Goal: Task Accomplishment & Management: Manage account settings

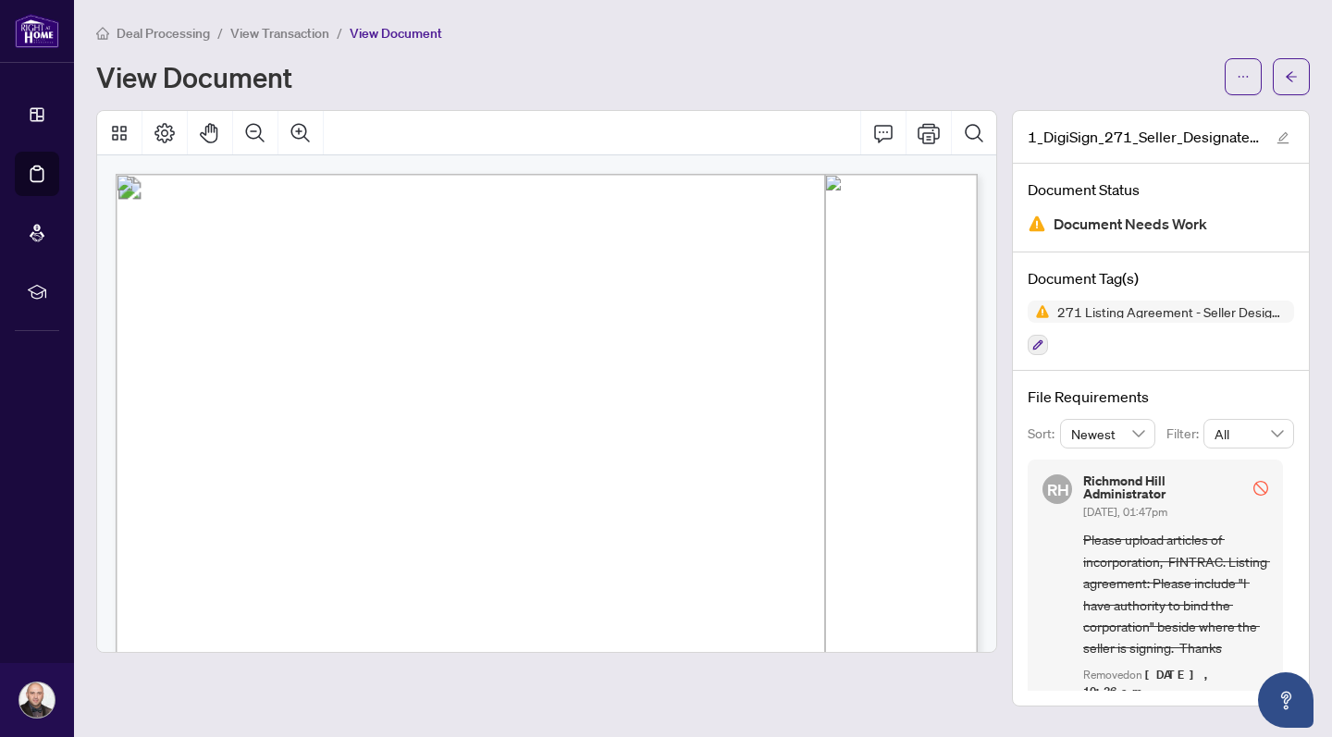
click at [175, 34] on span "Deal Processing" at bounding box center [163, 33] width 93 height 17
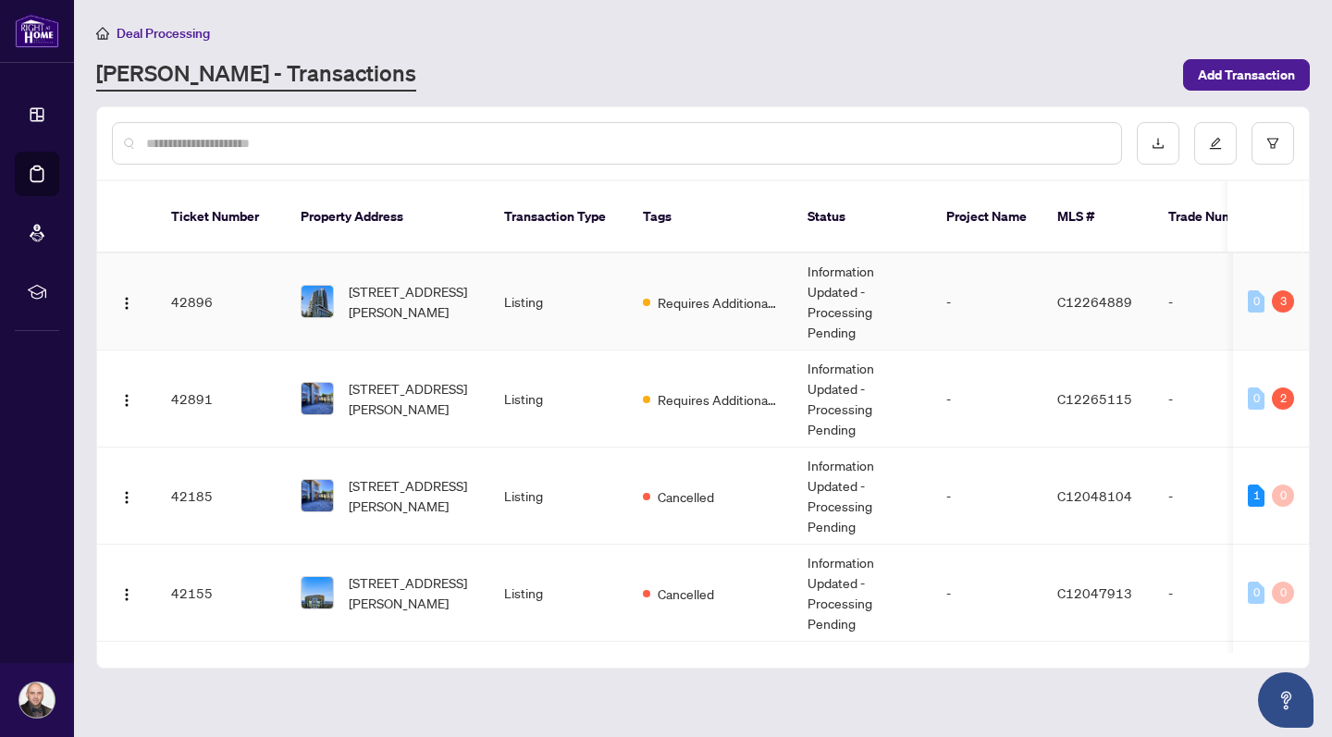
click at [401, 283] on span "[STREET_ADDRESS][PERSON_NAME]" at bounding box center [412, 301] width 126 height 41
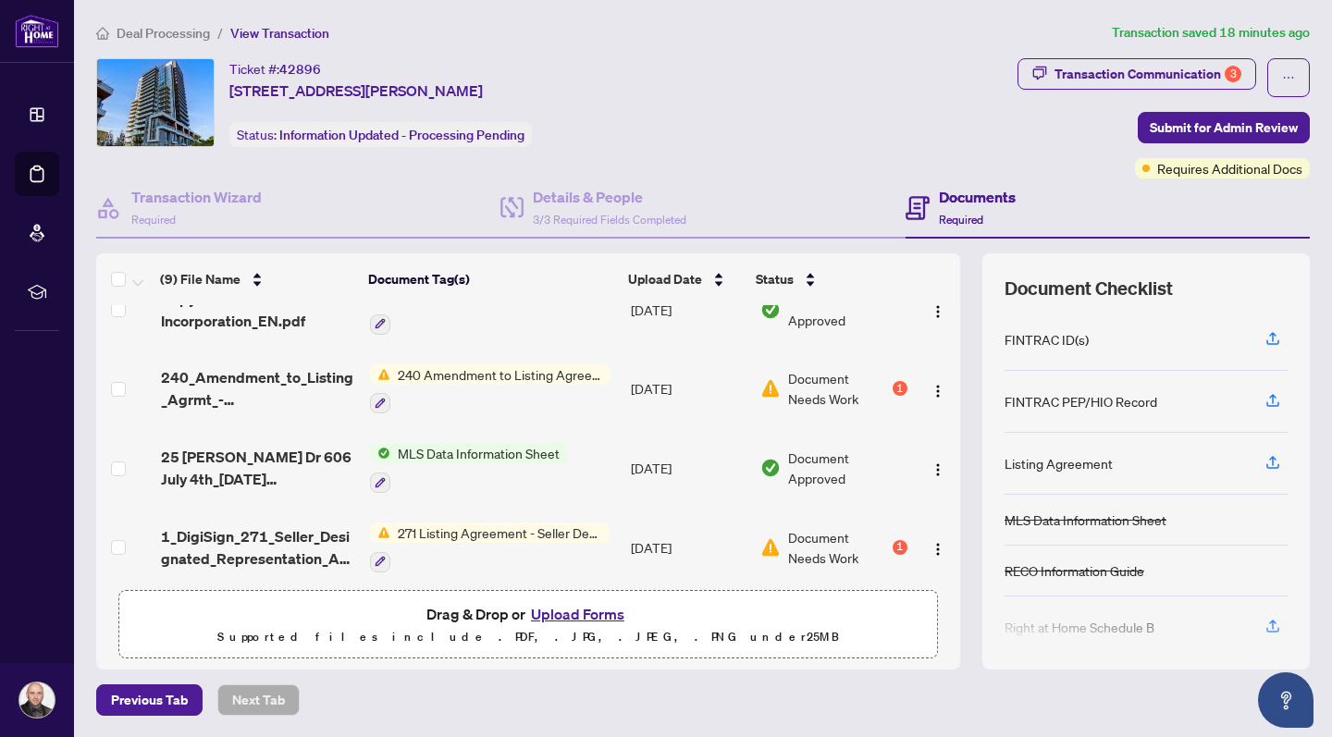
scroll to position [176, 0]
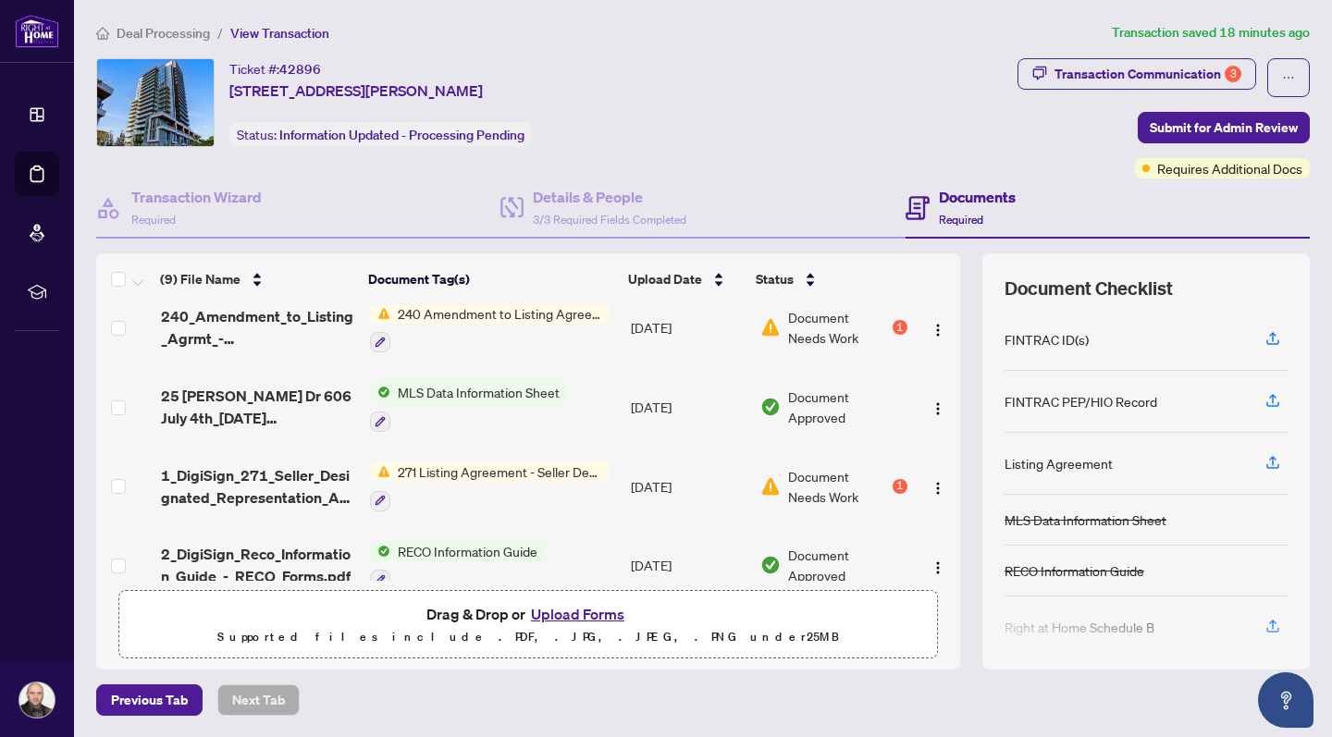
click at [830, 481] on span "Document Needs Work" at bounding box center [838, 486] width 101 height 41
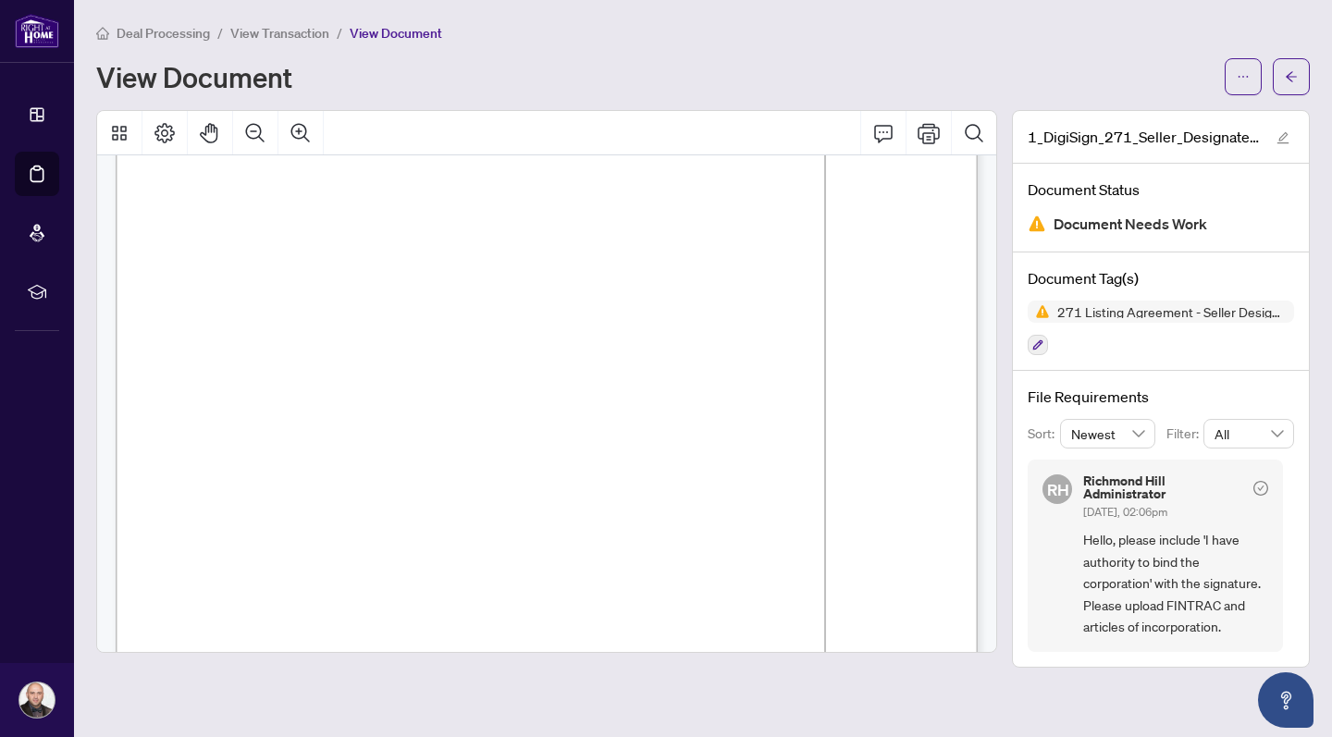
scroll to position [2956, 0]
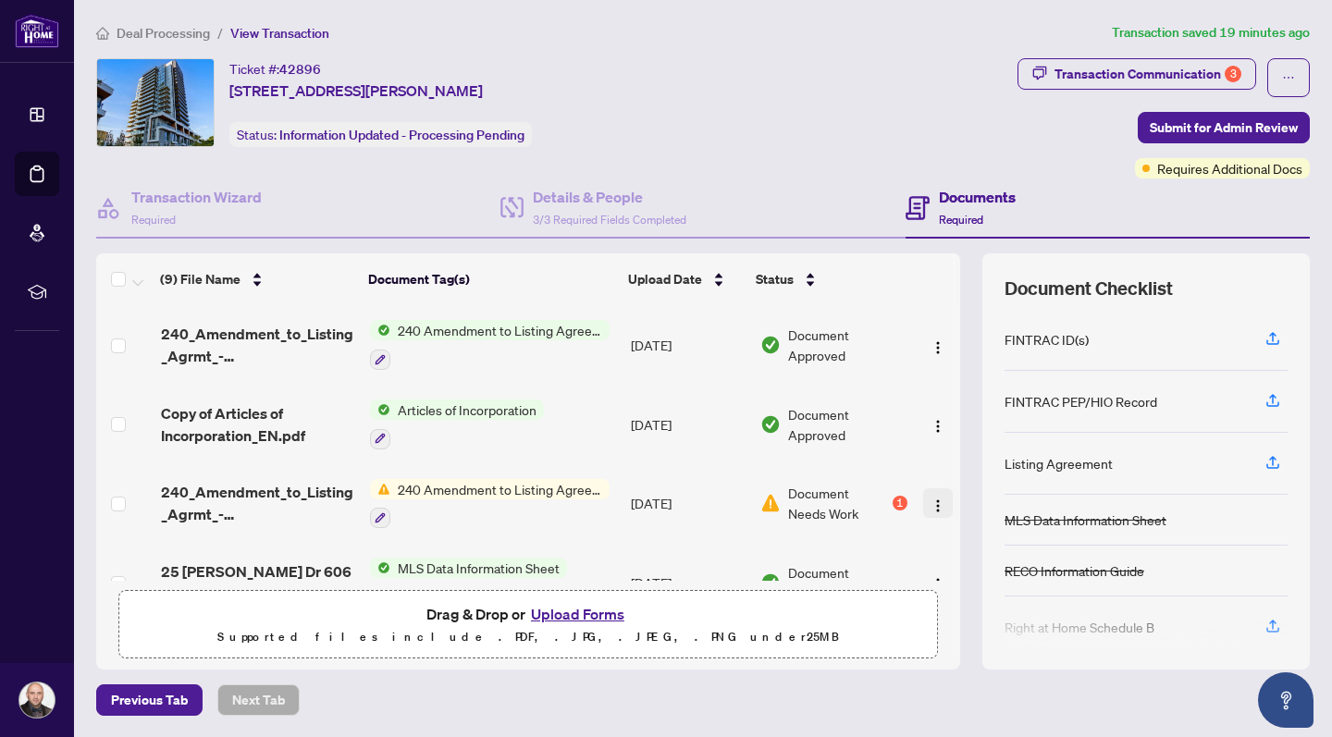
click at [934, 503] on img "button" at bounding box center [937, 506] width 15 height 15
click at [938, 397] on td at bounding box center [937, 425] width 45 height 80
click at [1128, 76] on div "Transaction Communication 3" at bounding box center [1147, 74] width 187 height 30
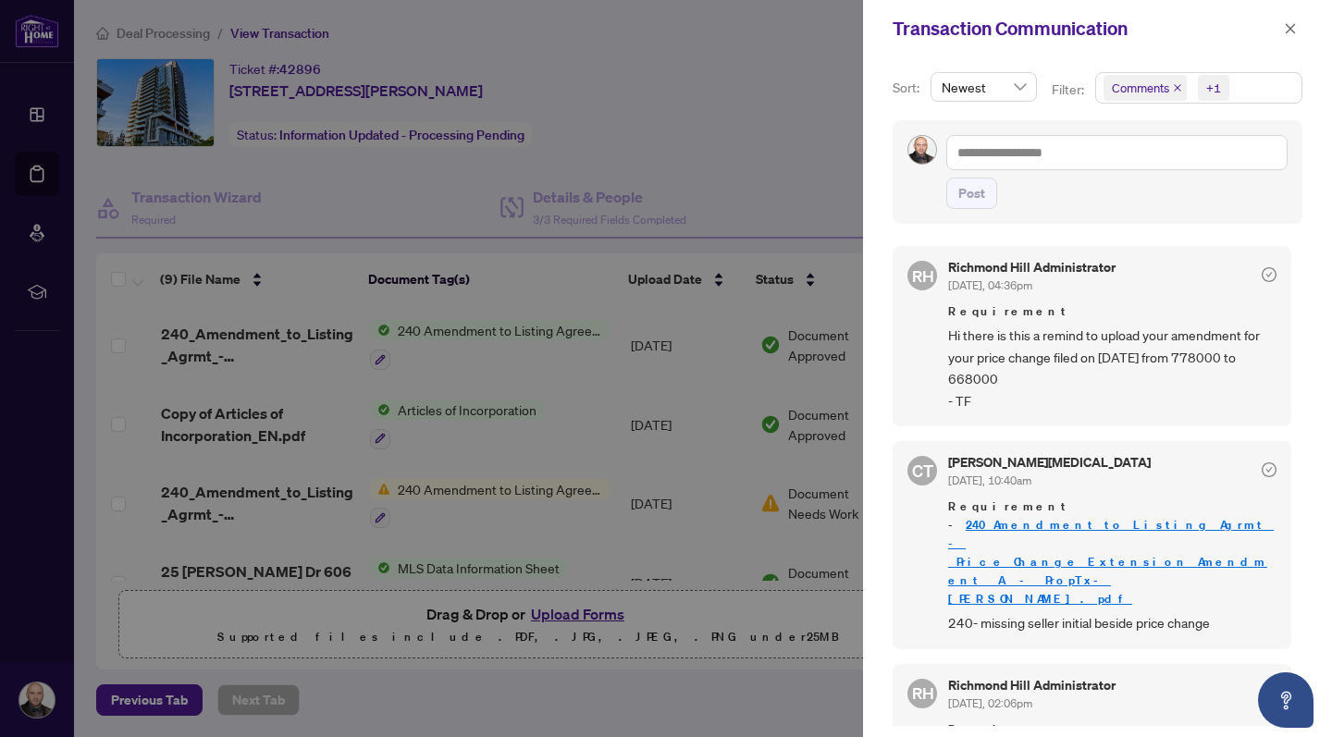
click at [794, 174] on div at bounding box center [666, 368] width 1332 height 737
click at [792, 638] on div at bounding box center [666, 368] width 1332 height 737
click at [1295, 27] on icon "close" at bounding box center [1290, 28] width 13 height 13
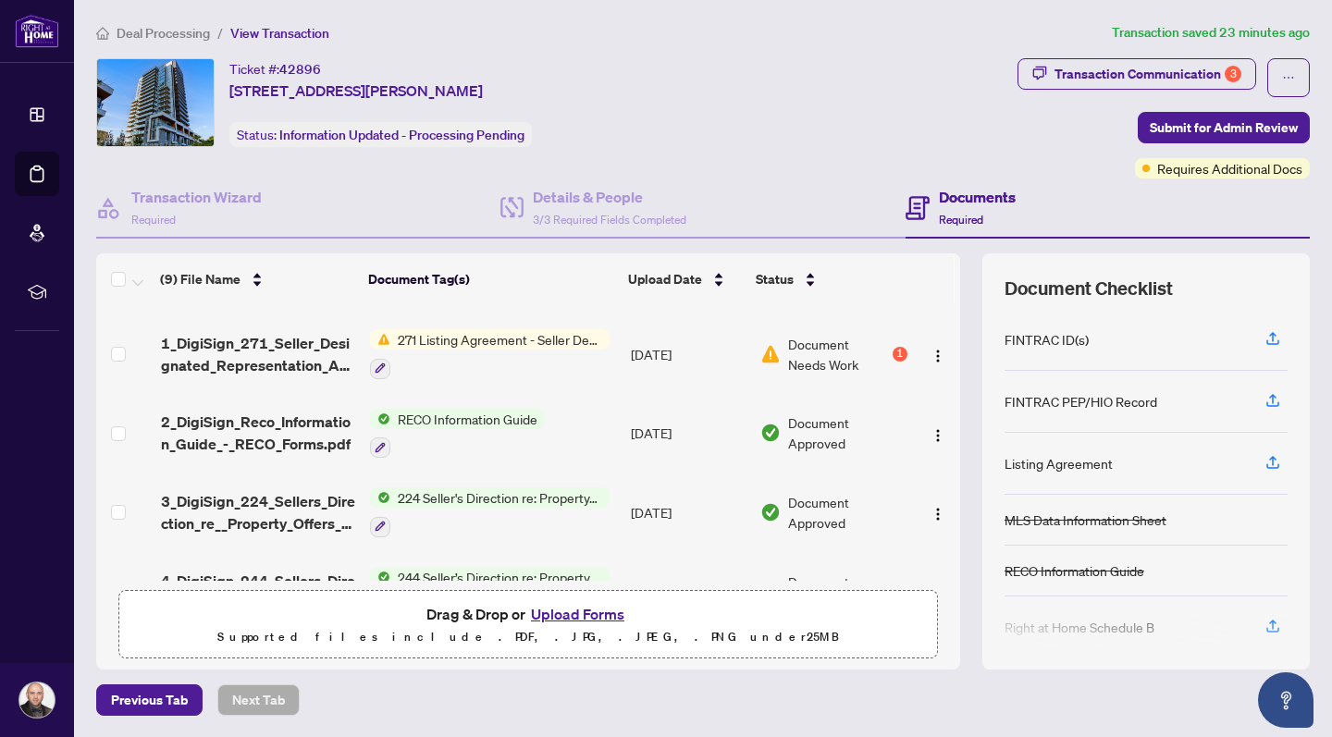
scroll to position [336, 0]
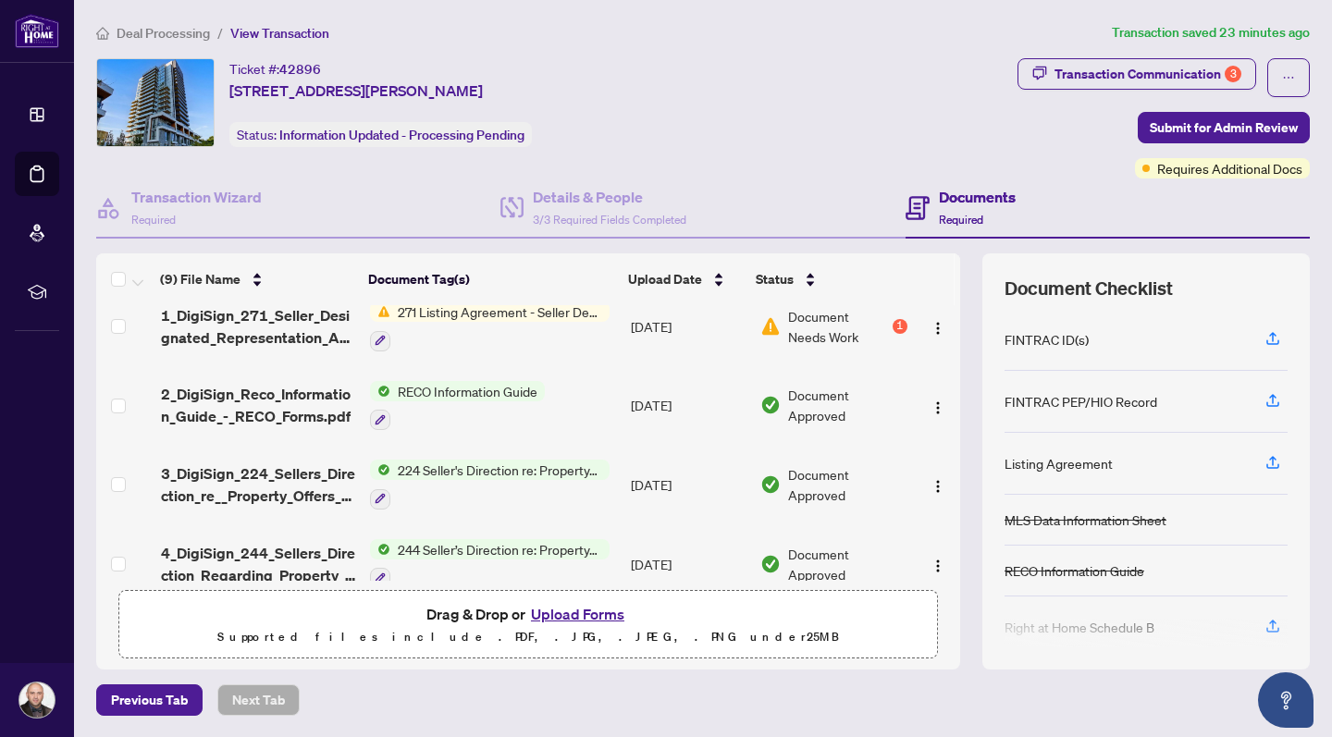
click at [498, 308] on span "271 Listing Agreement - Seller Designated Representation Agreement Authority to…" at bounding box center [499, 312] width 219 height 20
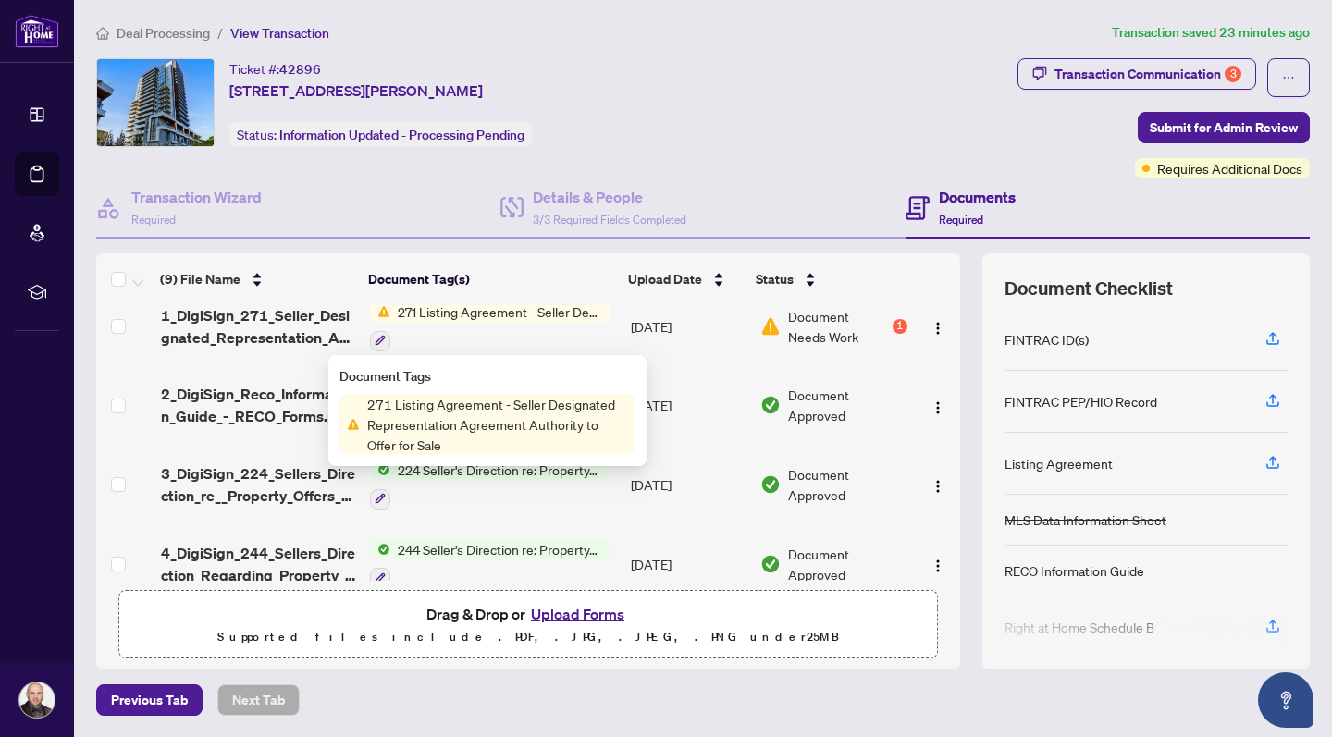
click at [488, 407] on span "271 Listing Agreement - Seller Designated Representation Agreement Authority to…" at bounding box center [498, 424] width 276 height 61
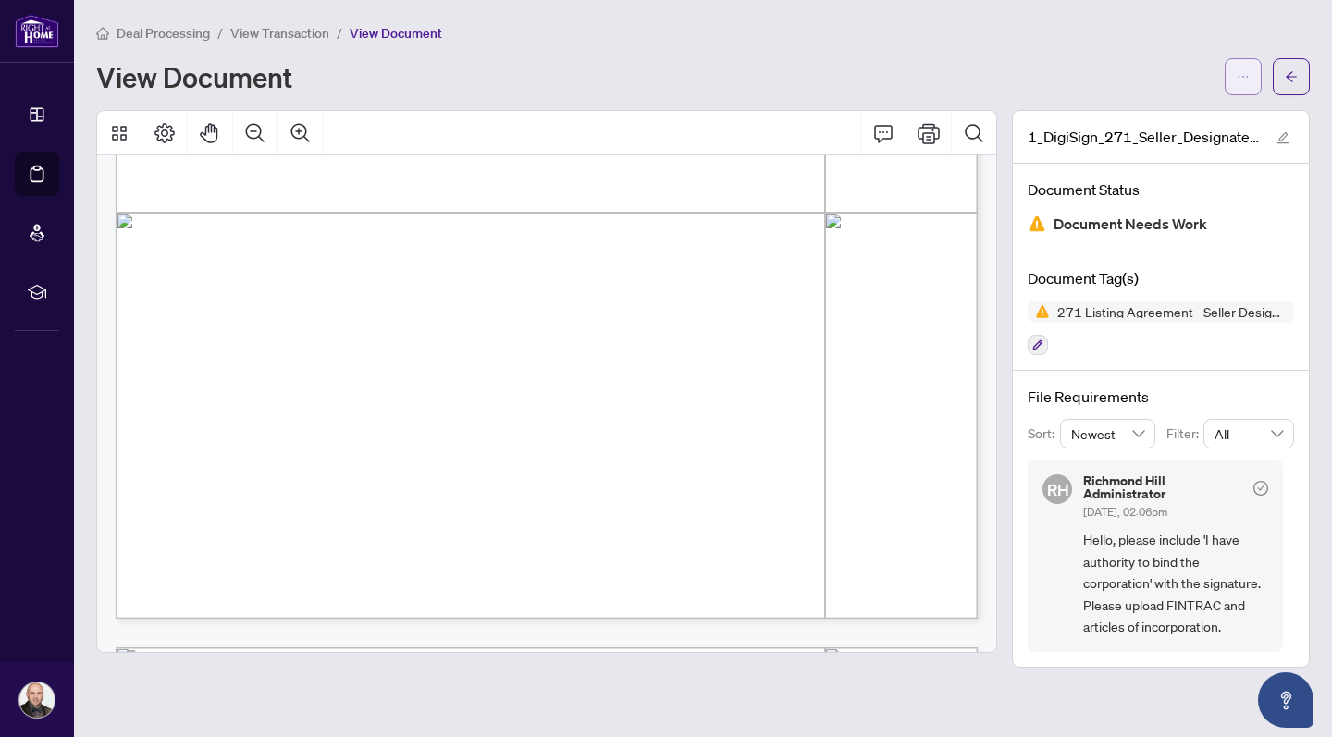
click at [1241, 70] on icon "ellipsis" at bounding box center [1243, 76] width 13 height 13
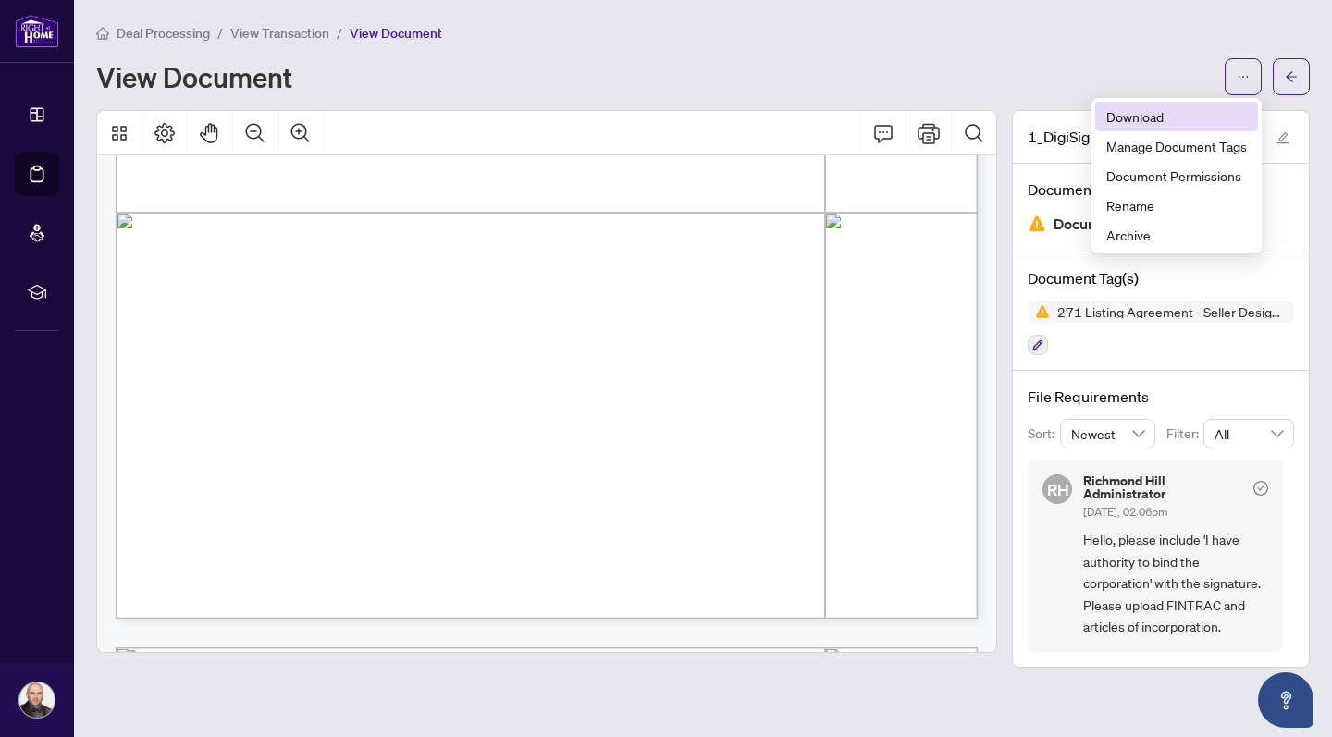
click at [1164, 114] on span "Download" at bounding box center [1176, 116] width 141 height 20
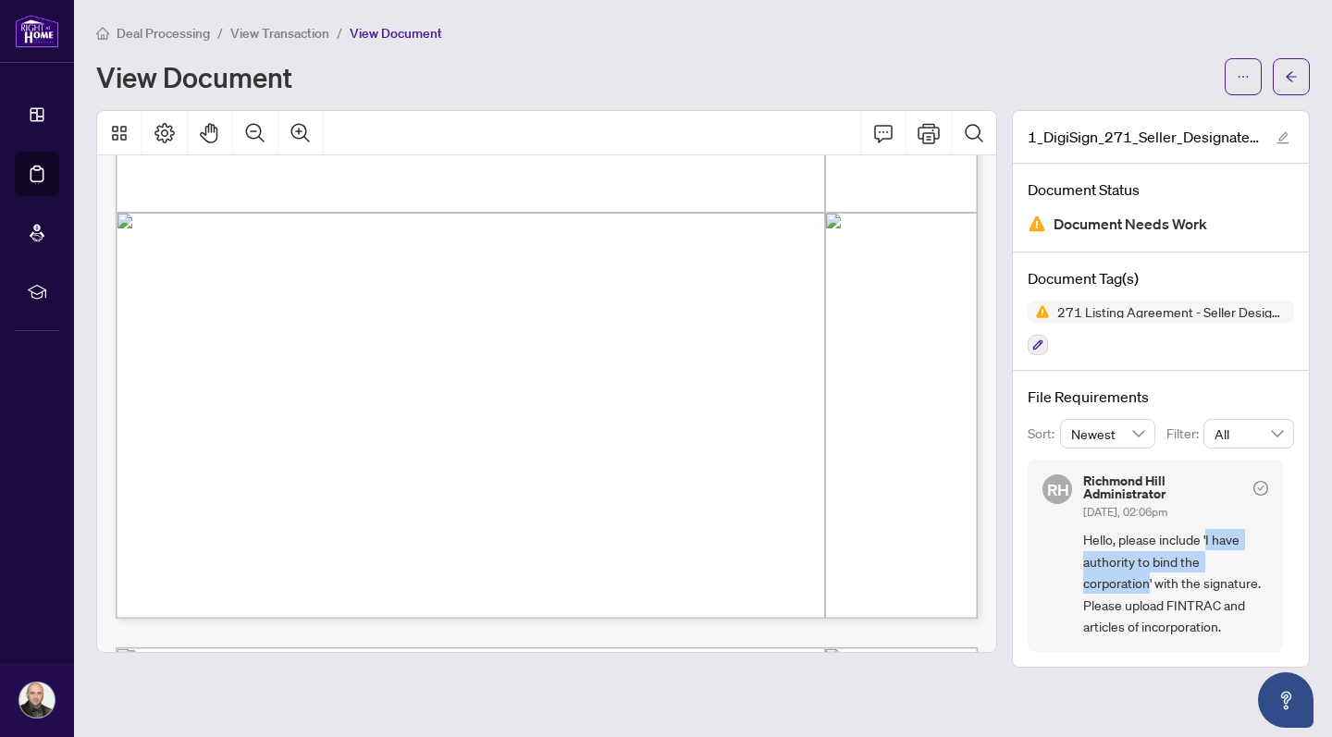
drag, startPoint x: 1205, startPoint y: 540, endPoint x: 1152, endPoint y: 581, distance: 67.3
click at [1152, 581] on span "Hello, please include 'I have authority to bind the corporation' with the signa…" at bounding box center [1175, 583] width 185 height 108
click at [1233, 548] on span "Hello, please include 'I have authority to bind the corporation' with the signa…" at bounding box center [1175, 583] width 185 height 108
drag, startPoint x: 1207, startPoint y: 537, endPoint x: 1156, endPoint y: 585, distance: 69.4
click at [1156, 585] on span "Hello, please include 'I have authority to bind the corporation' with the signa…" at bounding box center [1175, 583] width 185 height 108
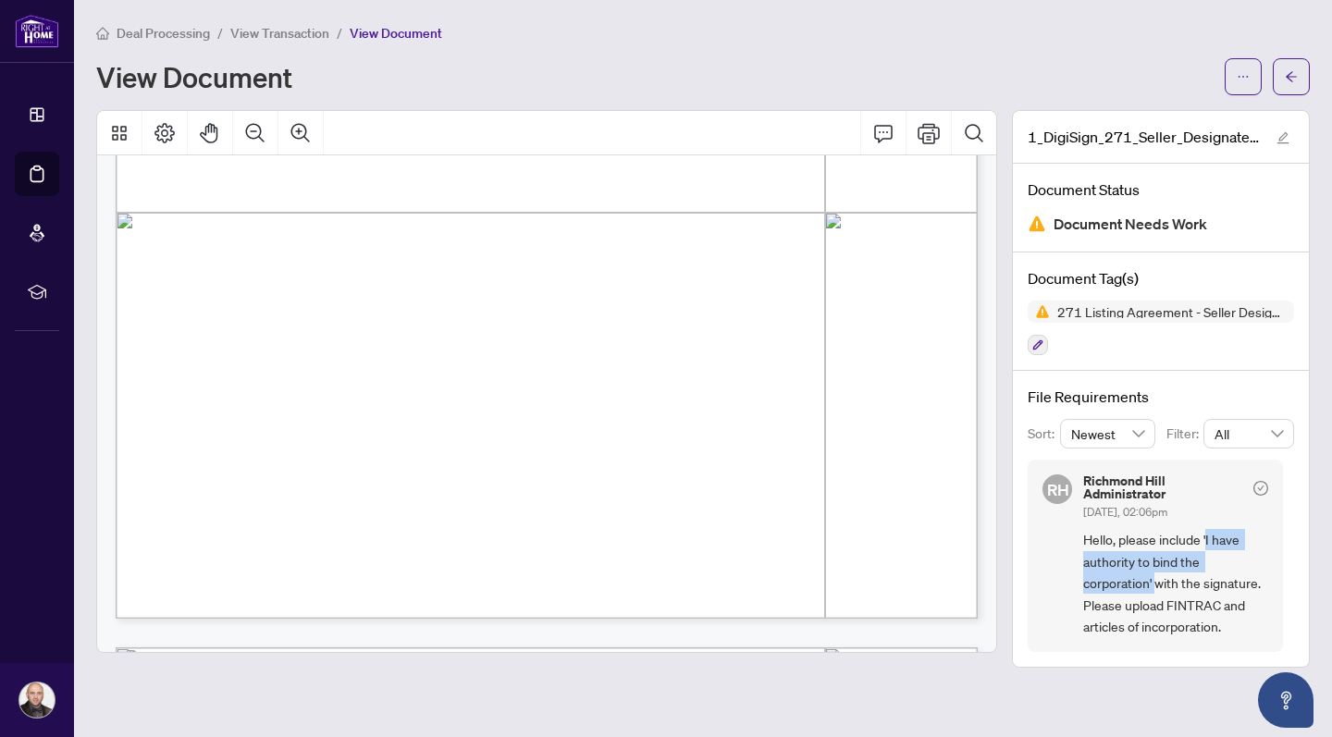
copy span "I have authority to bind the corporation'"
click at [284, 34] on span "View Transaction" at bounding box center [279, 33] width 99 height 17
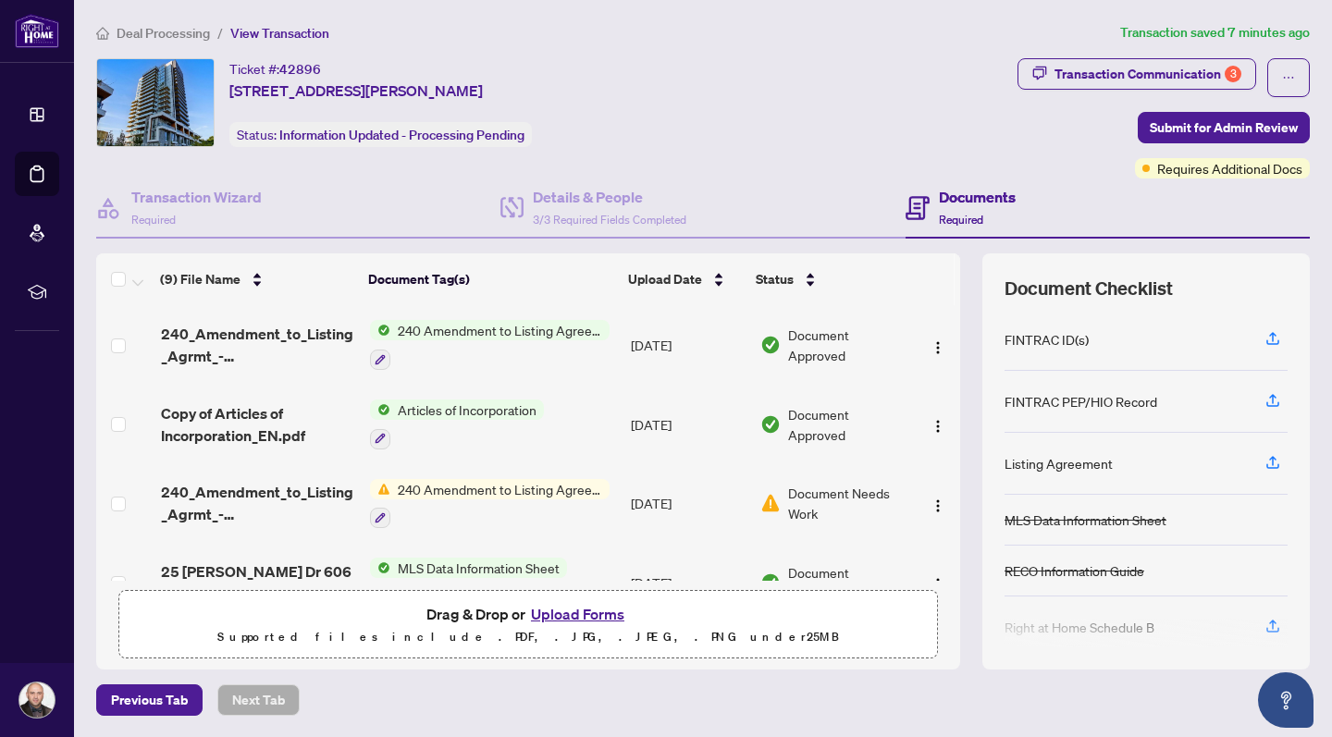
click at [585, 613] on button "Upload Forms" at bounding box center [577, 614] width 105 height 24
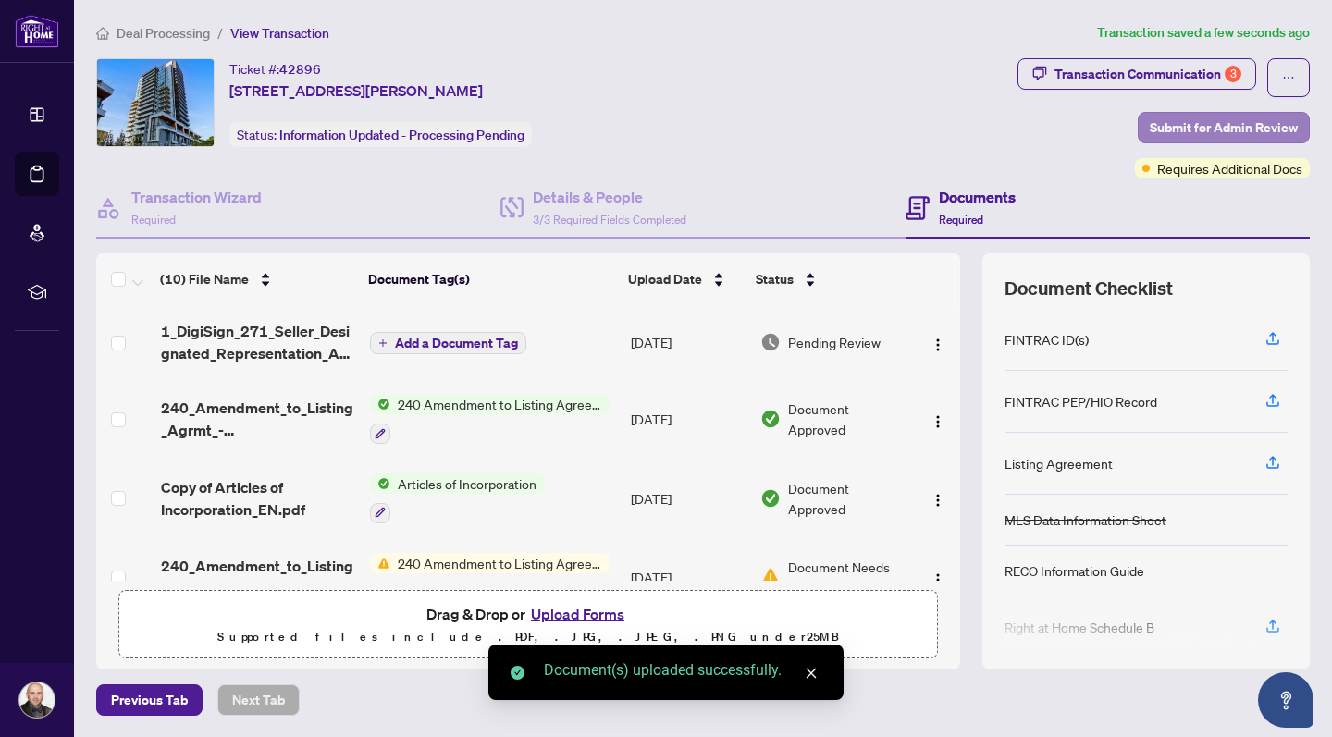
click at [1213, 127] on span "Submit for Admin Review" at bounding box center [1224, 128] width 148 height 30
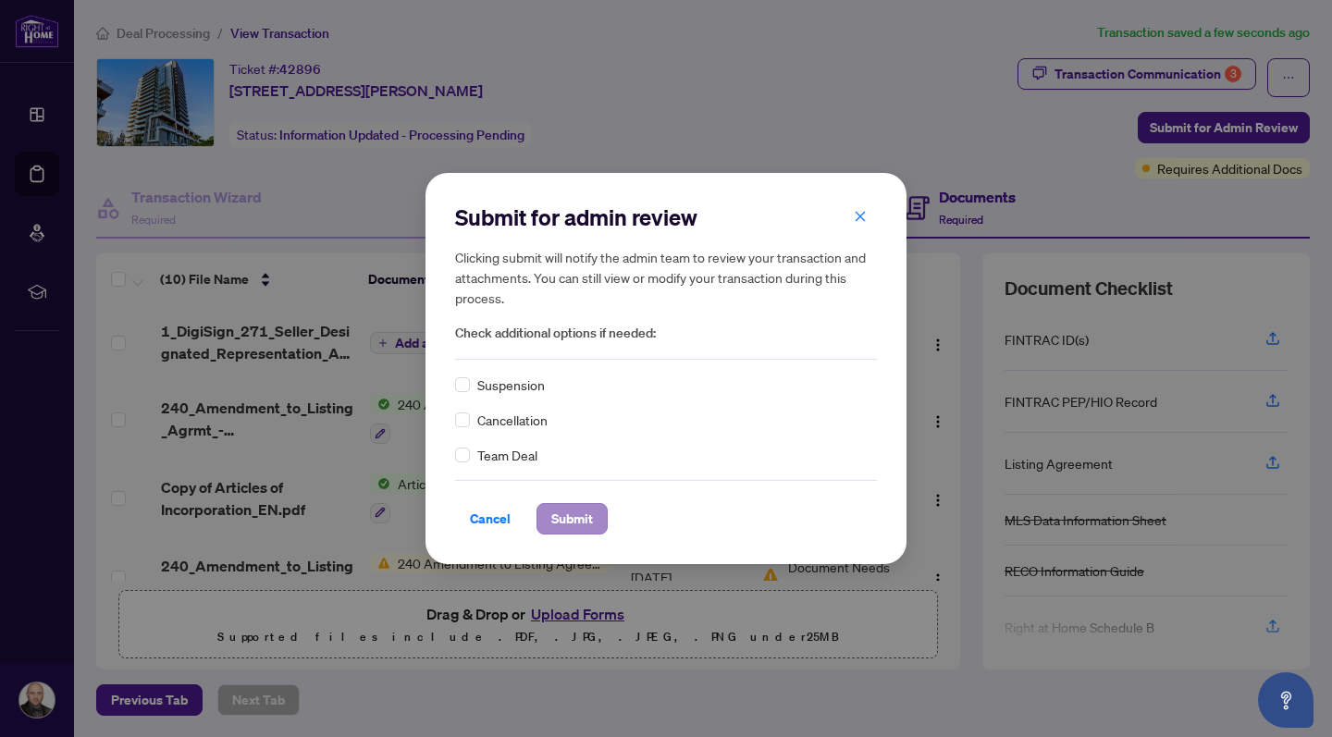
click at [576, 516] on span "Submit" at bounding box center [572, 519] width 42 height 30
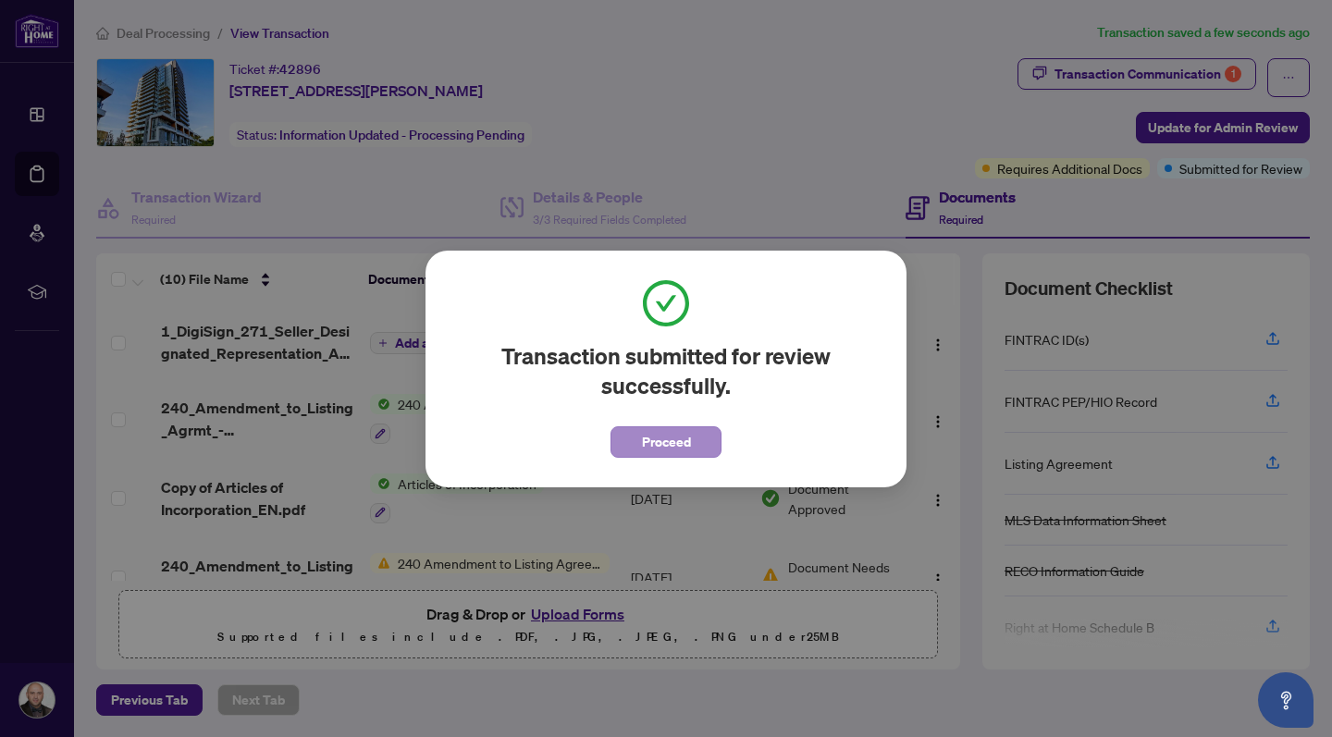
click at [697, 431] on button "Proceed" at bounding box center [665, 441] width 111 height 31
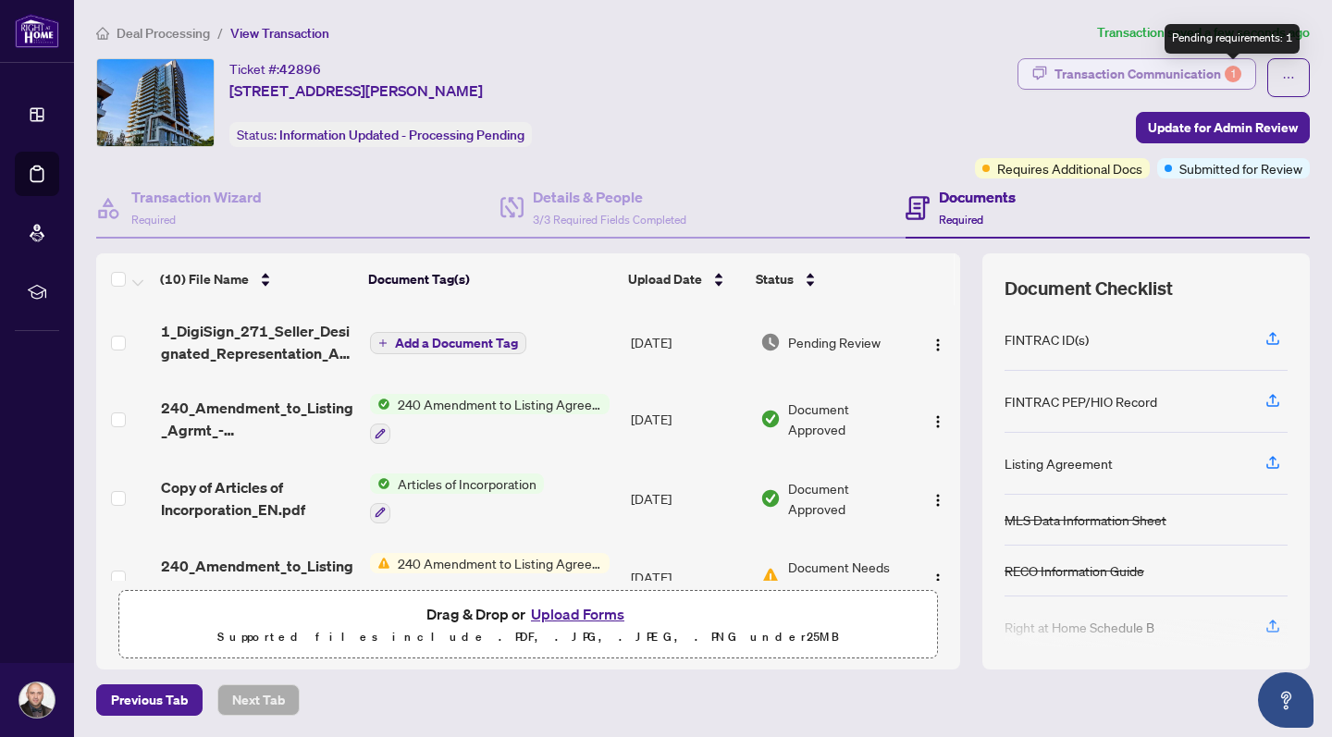
click at [1238, 69] on div "1" at bounding box center [1233, 74] width 17 height 17
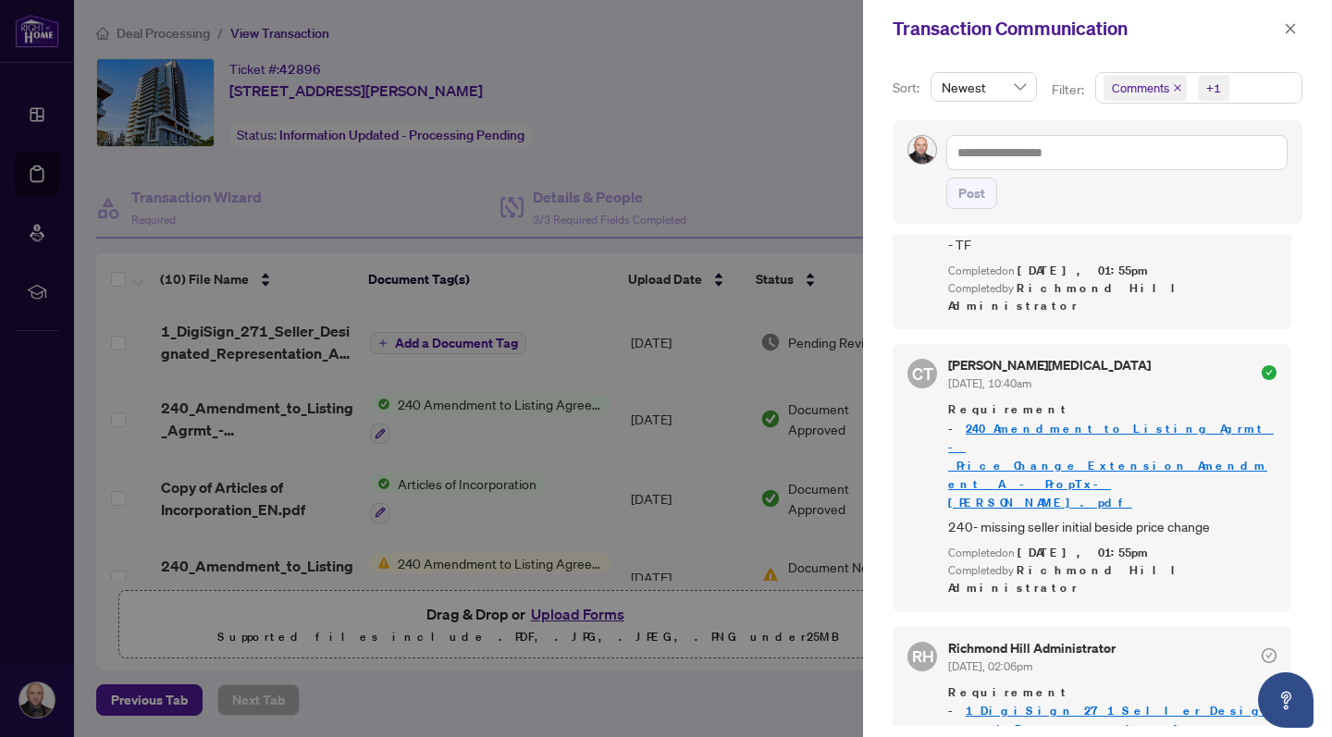
scroll to position [155, 0]
click at [794, 142] on div at bounding box center [666, 368] width 1332 height 737
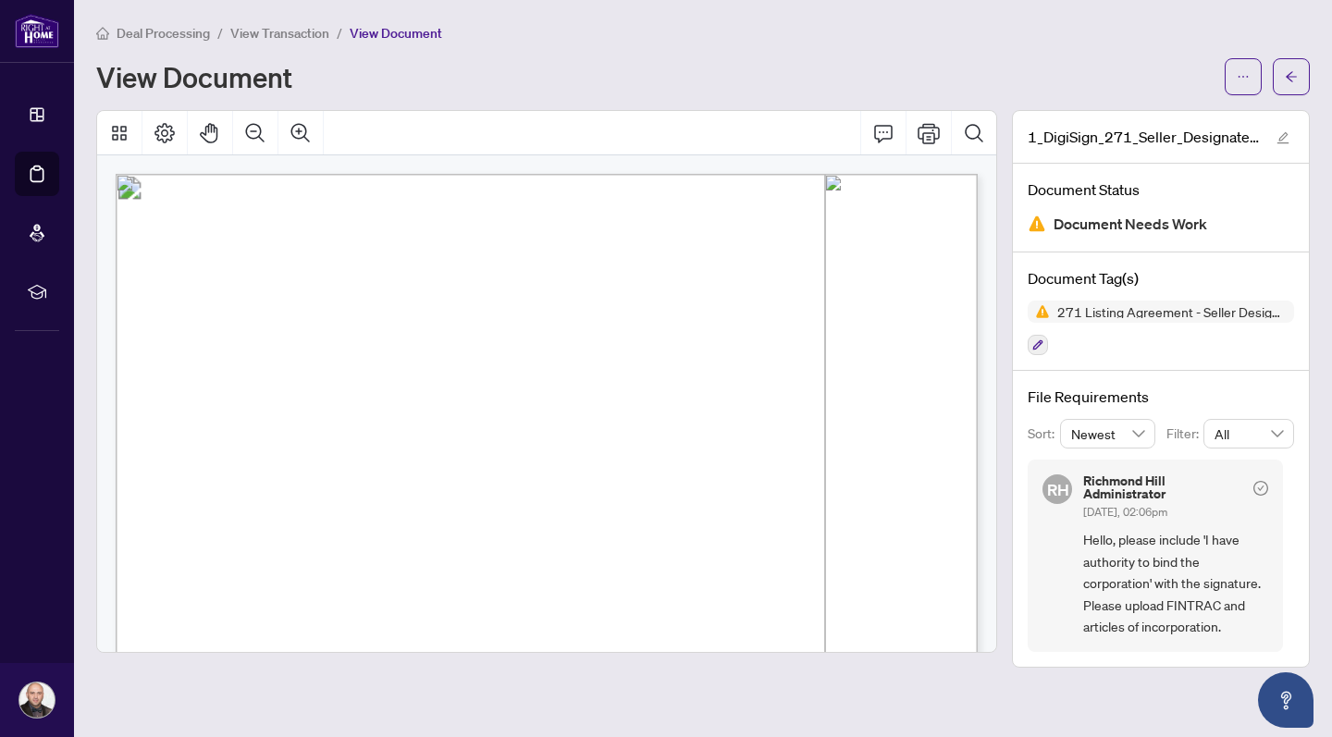
click at [186, 37] on span "Deal Processing" at bounding box center [163, 33] width 93 height 17
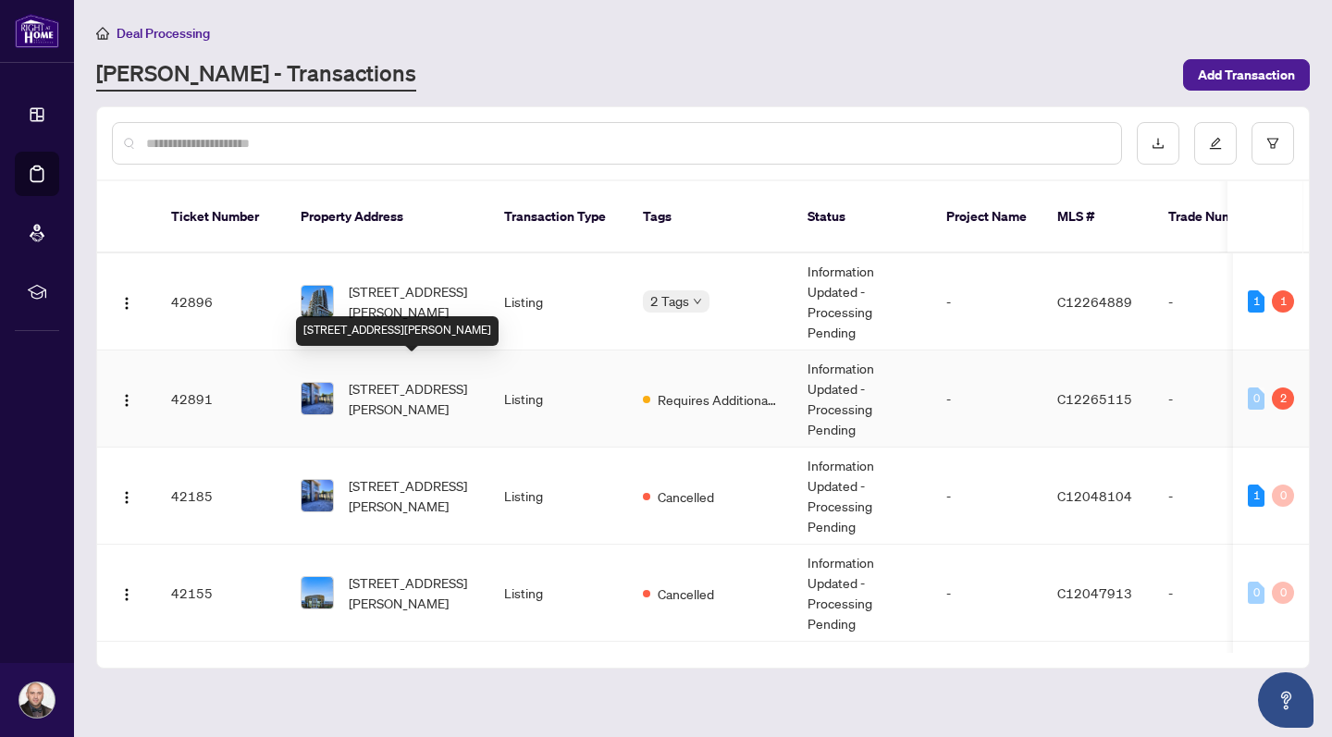
click at [417, 378] on span "[STREET_ADDRESS][PERSON_NAME]" at bounding box center [412, 398] width 126 height 41
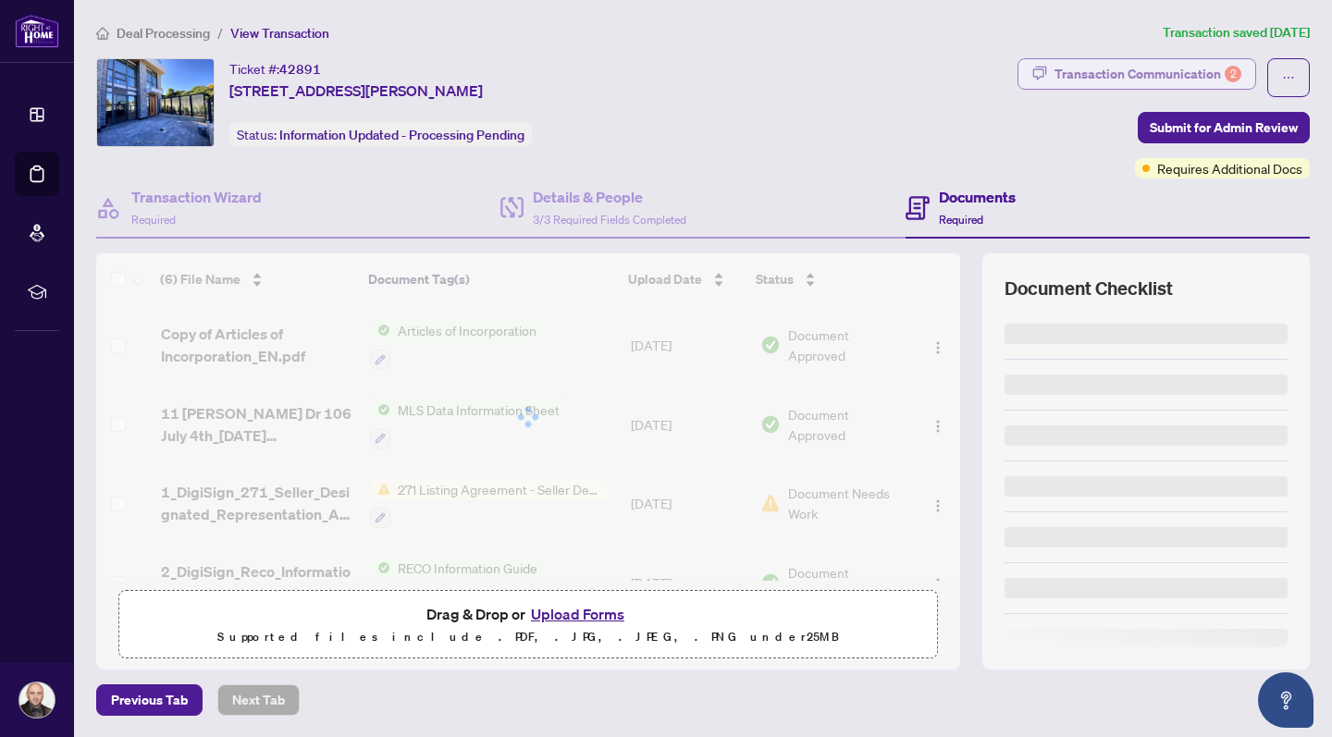
click at [1181, 73] on div "Transaction Communication 2" at bounding box center [1147, 74] width 187 height 30
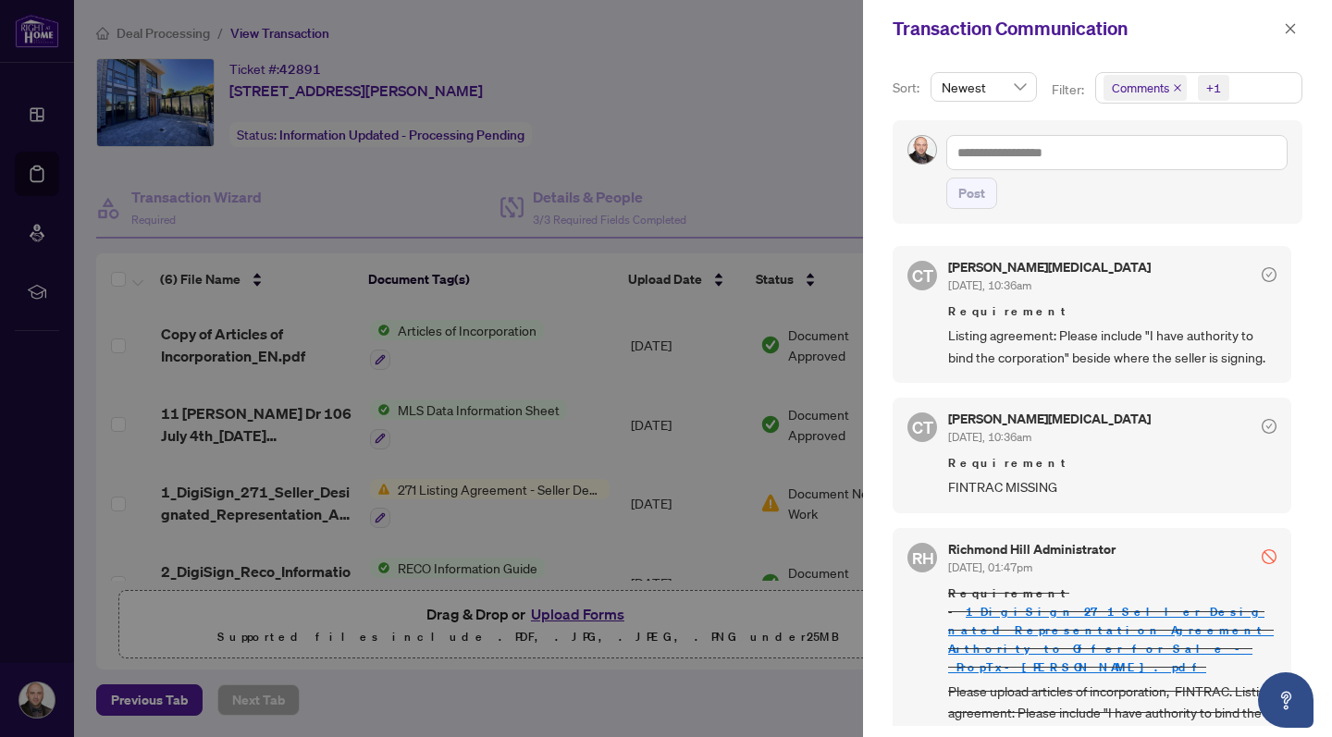
click at [749, 152] on div at bounding box center [666, 368] width 1332 height 737
click at [767, 191] on div at bounding box center [666, 368] width 1332 height 737
click at [1293, 26] on icon "close" at bounding box center [1291, 28] width 10 height 10
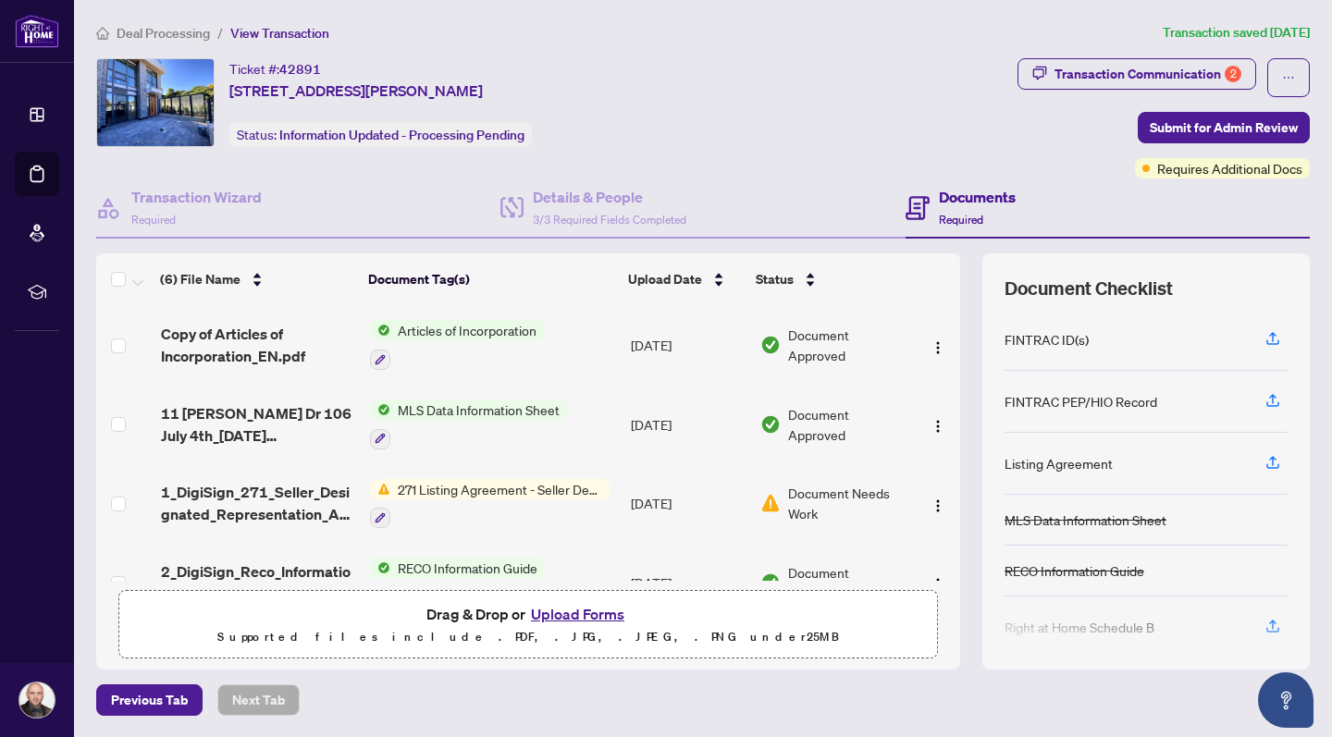
click at [465, 493] on span "271 Listing Agreement - Seller Designated Representation Agreement Authority to…" at bounding box center [499, 489] width 219 height 20
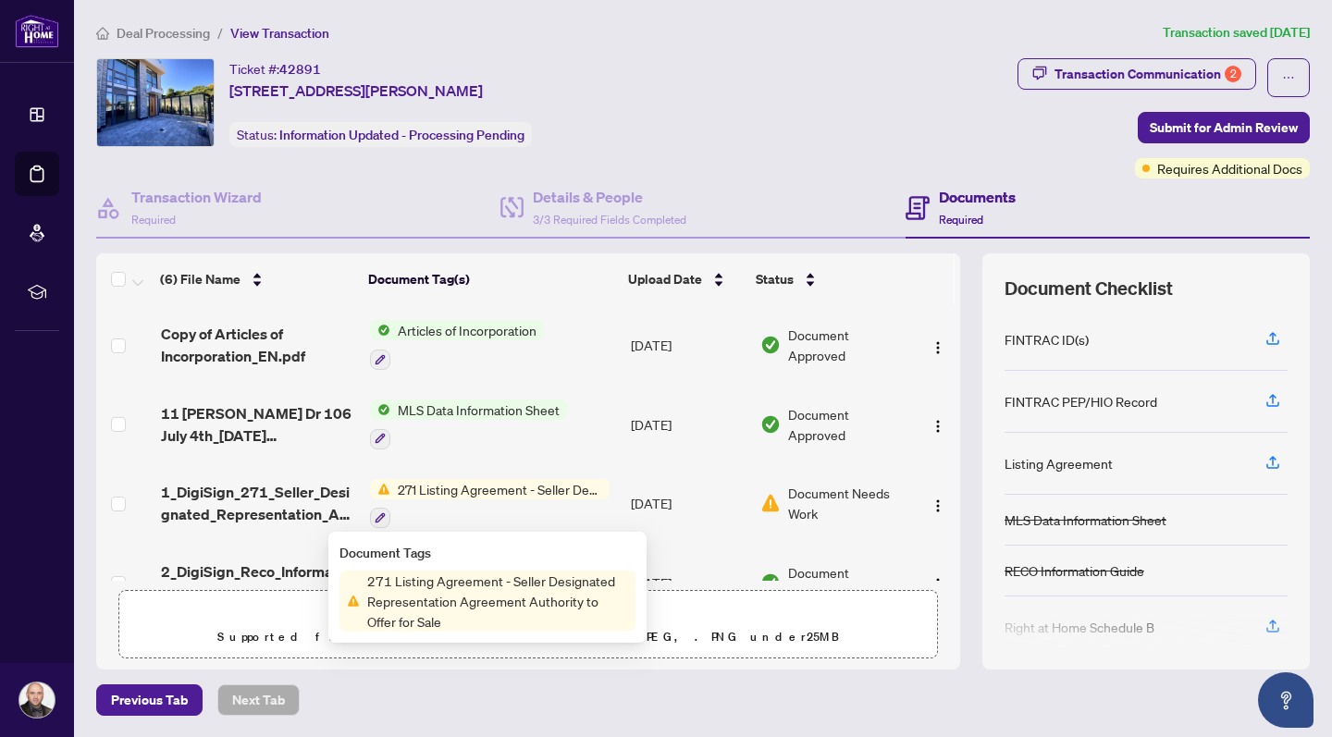
click at [807, 500] on span "Document Needs Work" at bounding box center [847, 503] width 119 height 41
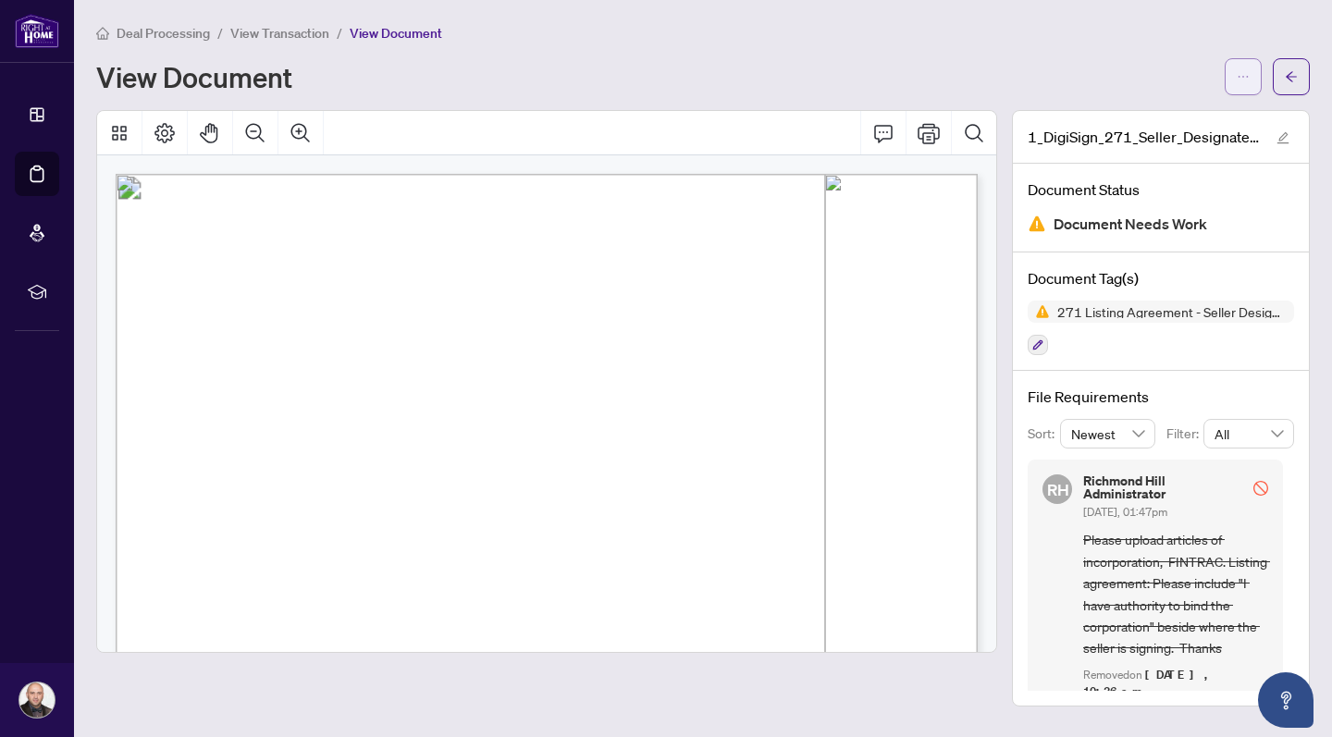
click at [1242, 74] on icon "ellipsis" at bounding box center [1243, 76] width 13 height 13
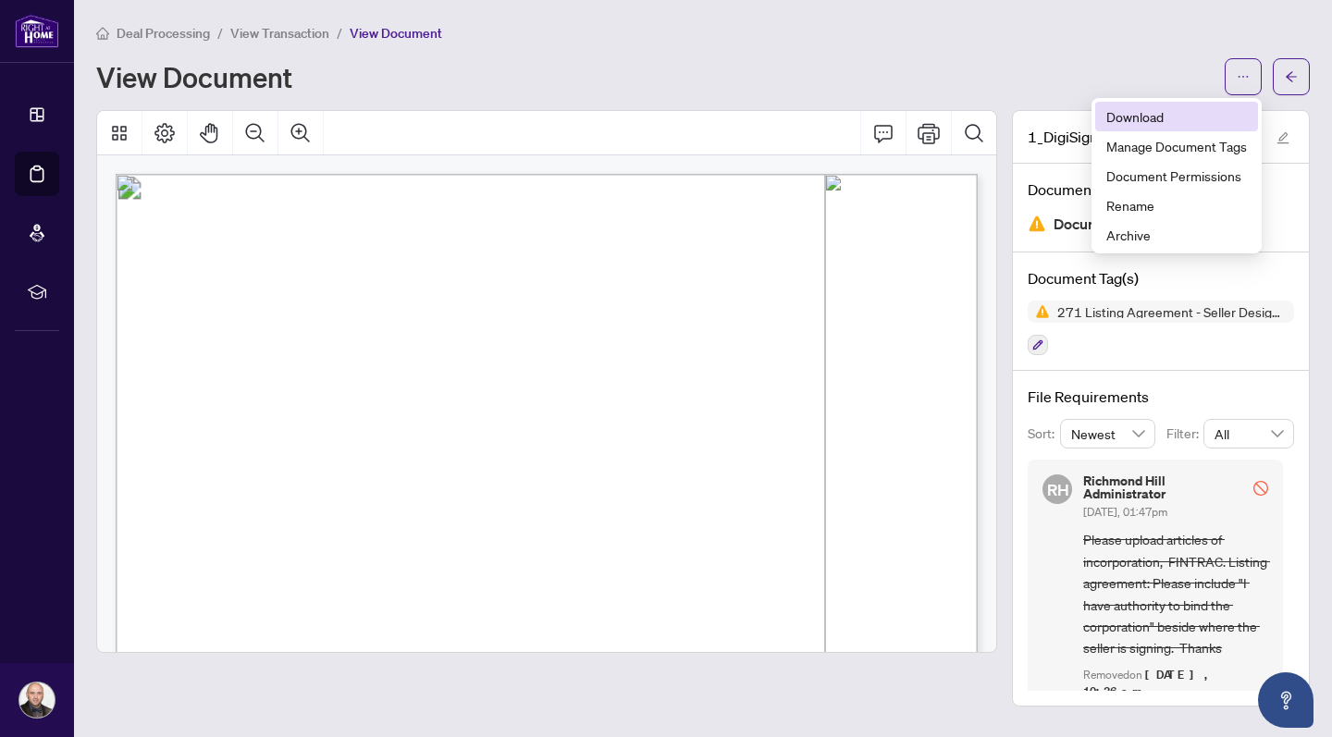
click at [1155, 116] on span "Download" at bounding box center [1176, 116] width 141 height 20
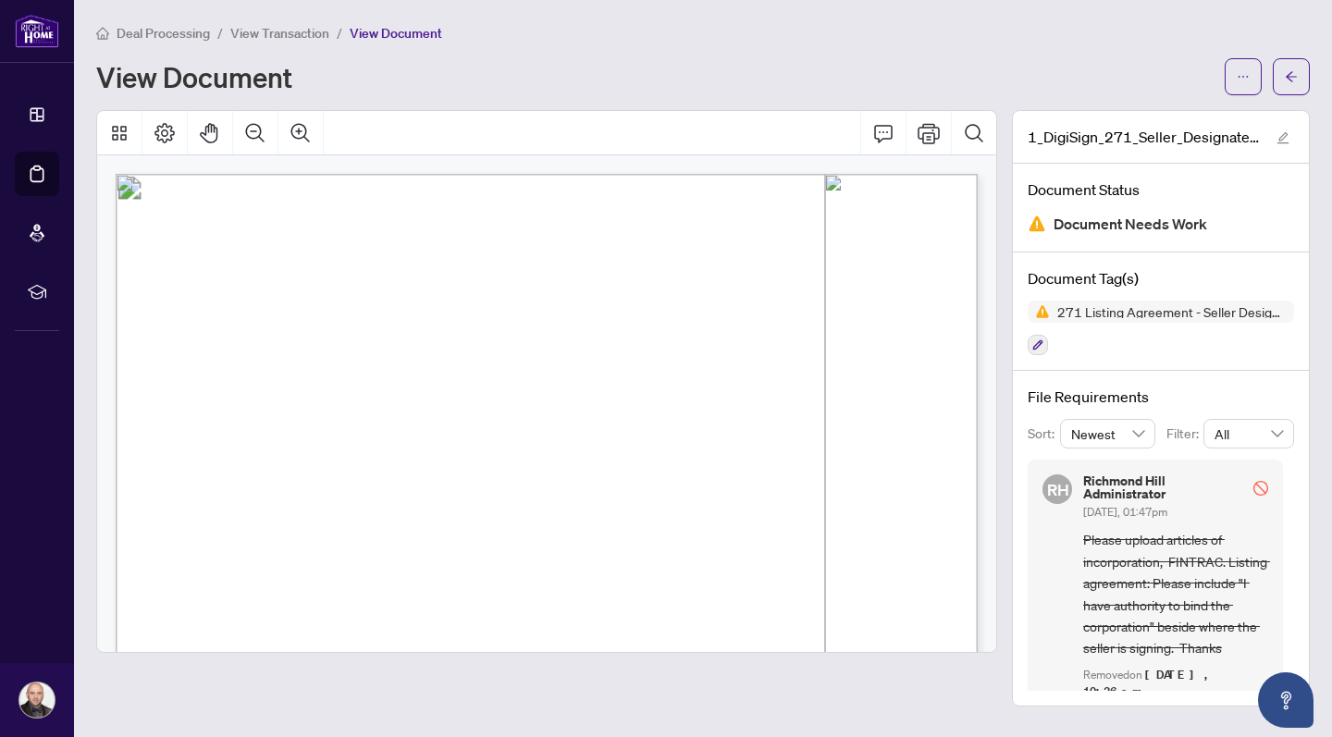
click at [602, 63] on div "View Document" at bounding box center [654, 77] width 1117 height 30
click at [298, 34] on span "View Transaction" at bounding box center [279, 33] width 99 height 17
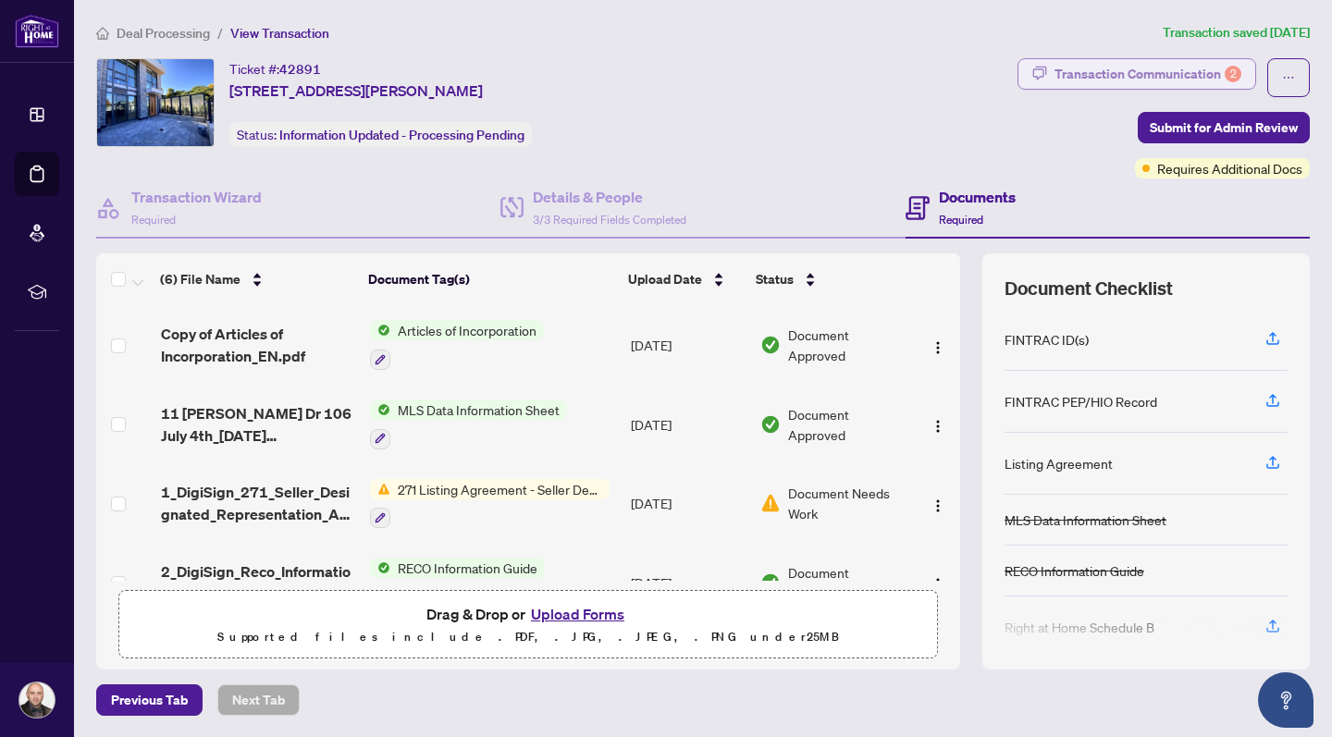
click at [1104, 68] on div "Transaction Communication 2" at bounding box center [1147, 74] width 187 height 30
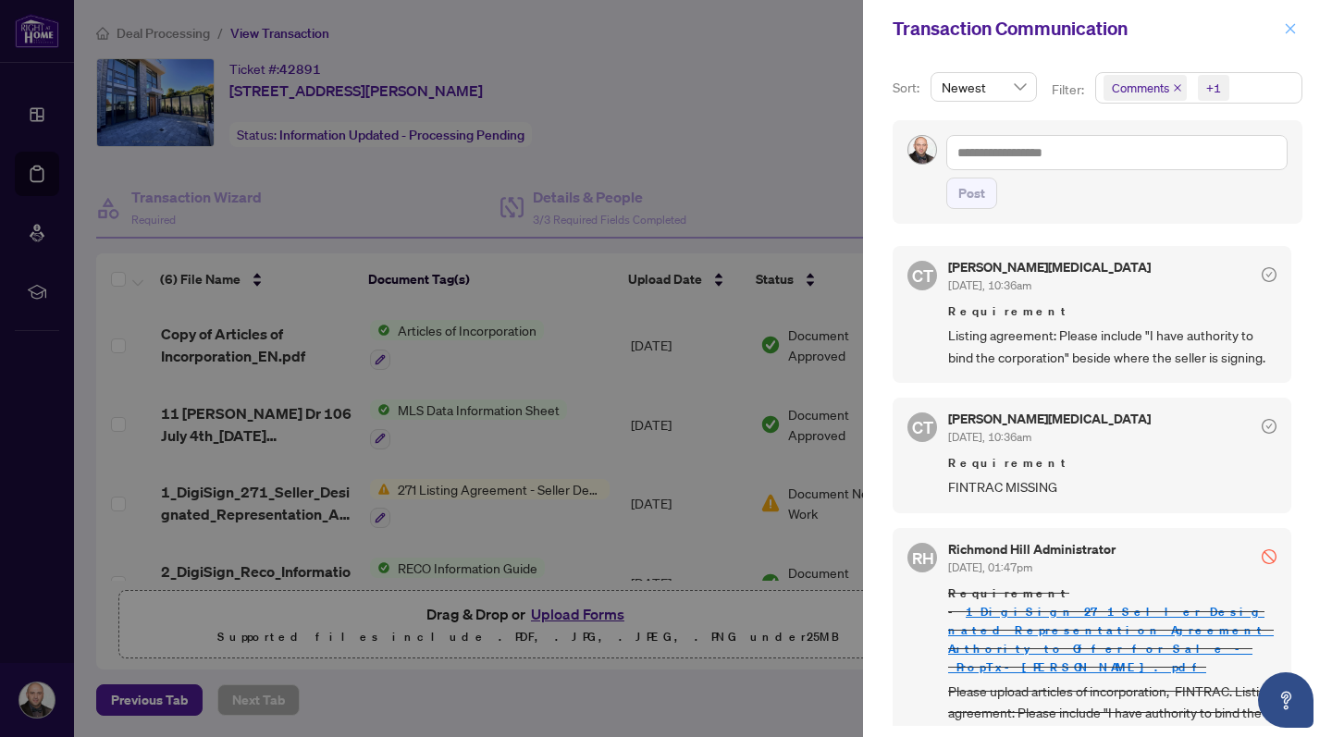
click at [1290, 27] on icon "close" at bounding box center [1290, 28] width 13 height 13
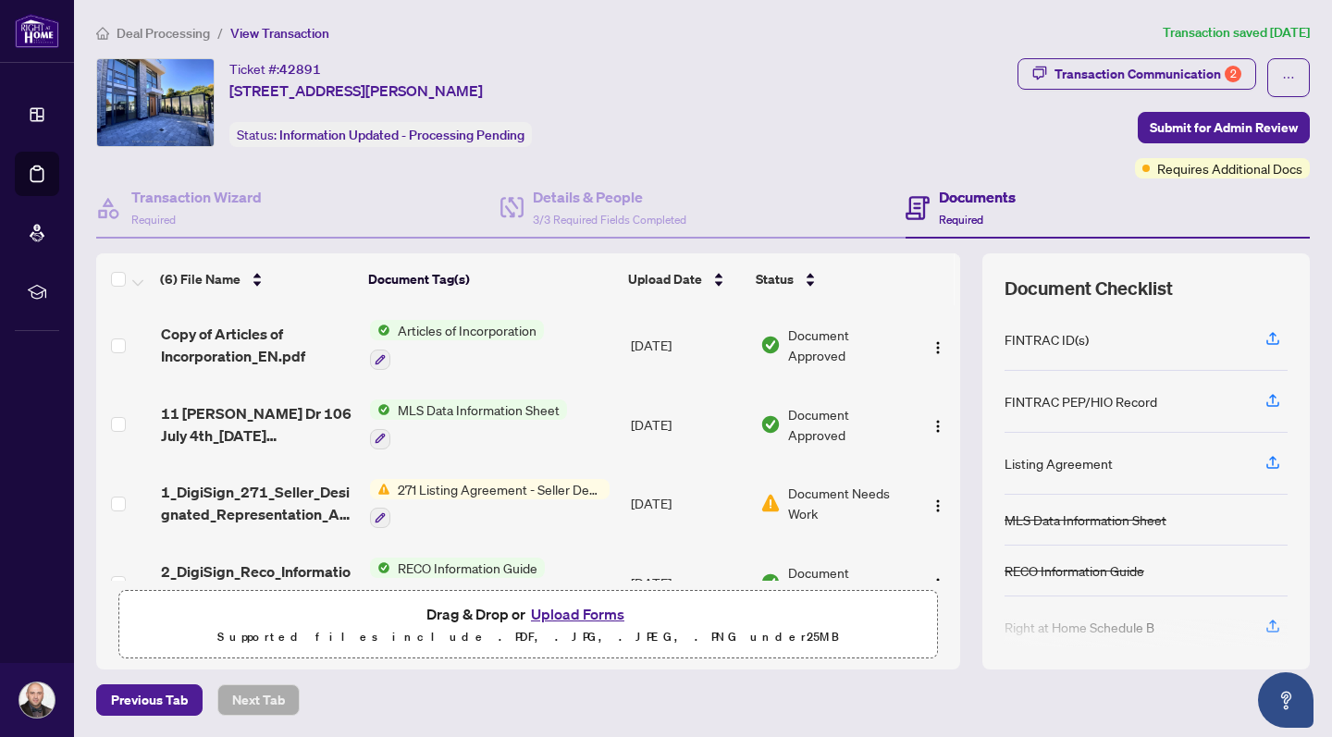
click at [588, 615] on button "Upload Forms" at bounding box center [577, 614] width 105 height 24
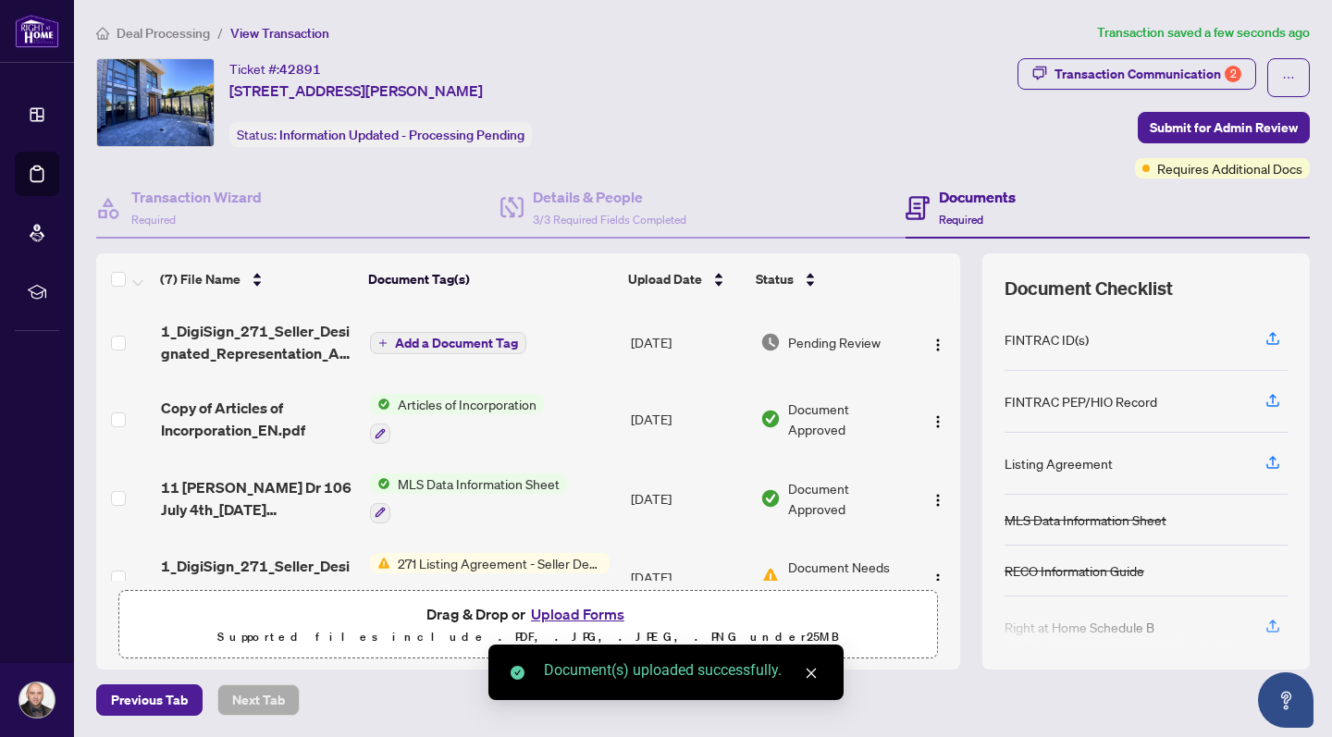
click at [810, 670] on icon "close" at bounding box center [811, 673] width 13 height 13
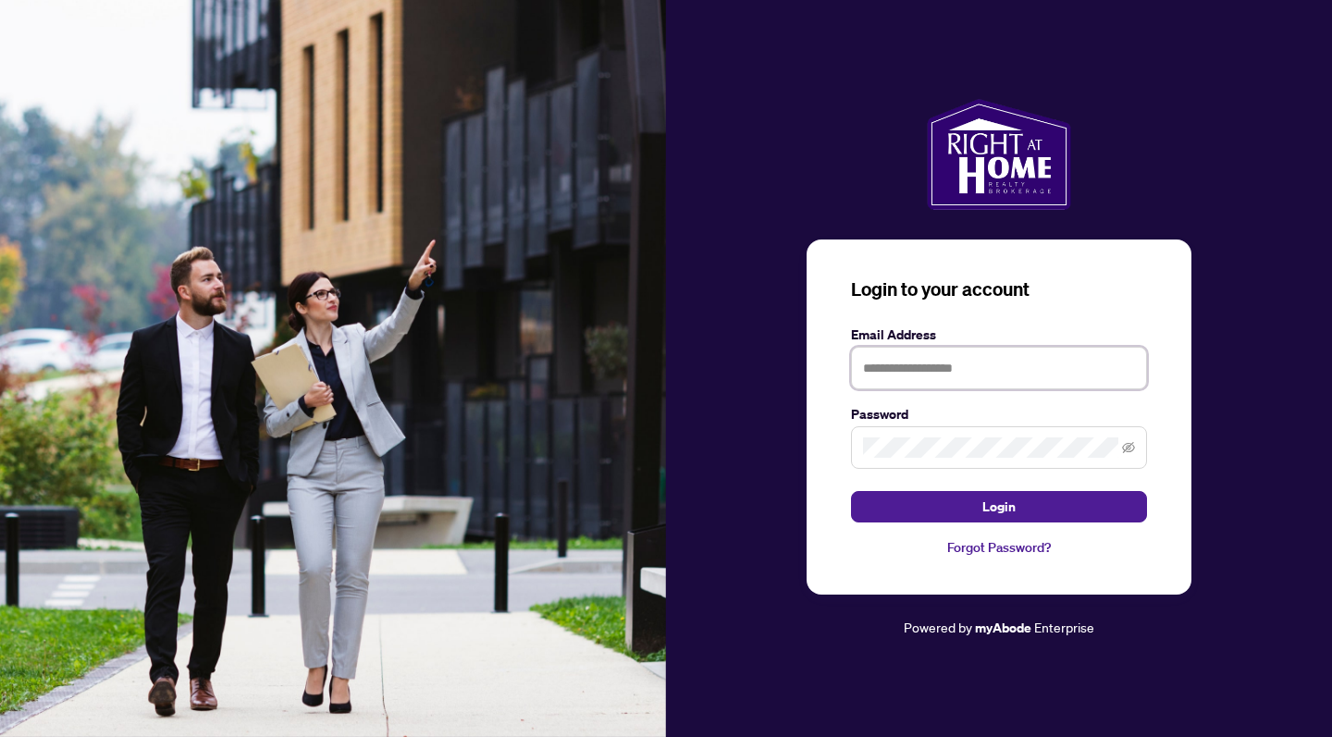
click at [1013, 384] on input "text" at bounding box center [999, 368] width 296 height 43
type input "**********"
click at [1021, 514] on button "Login" at bounding box center [999, 506] width 296 height 31
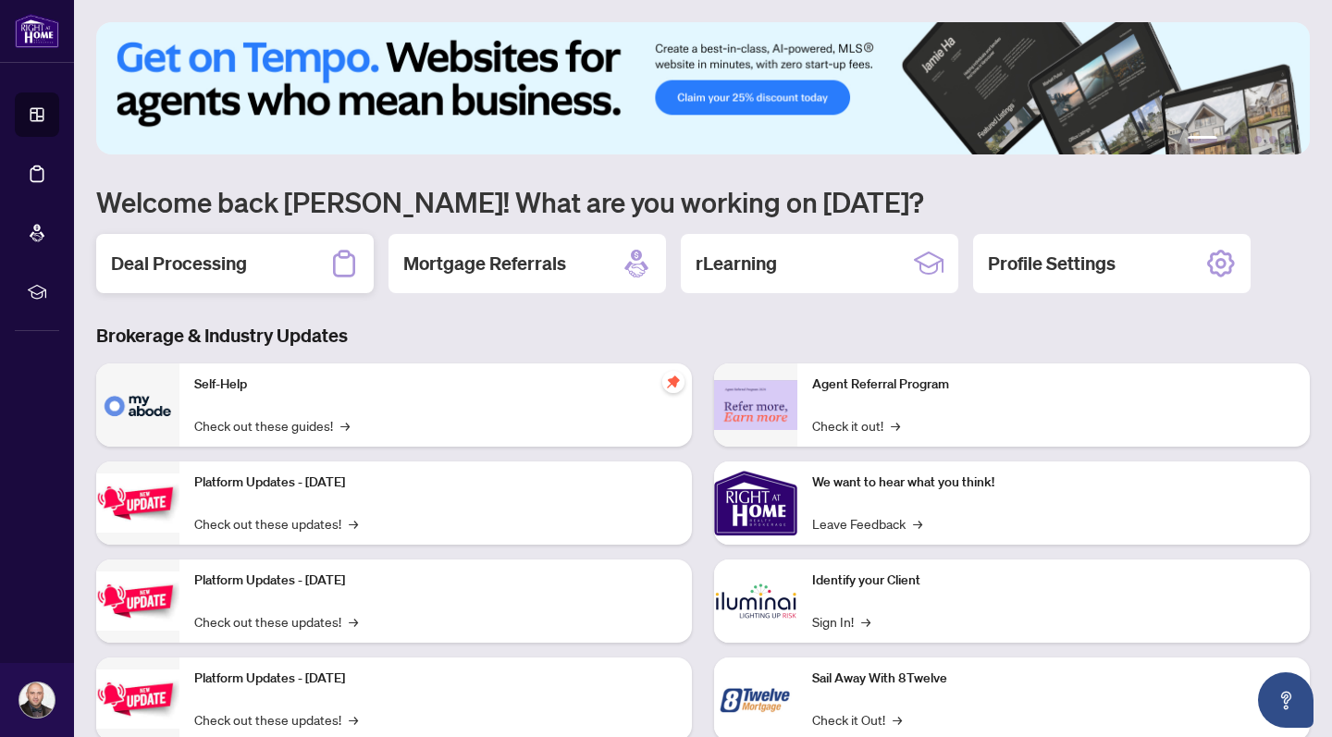
click at [185, 263] on h2 "Deal Processing" at bounding box center [179, 264] width 136 height 26
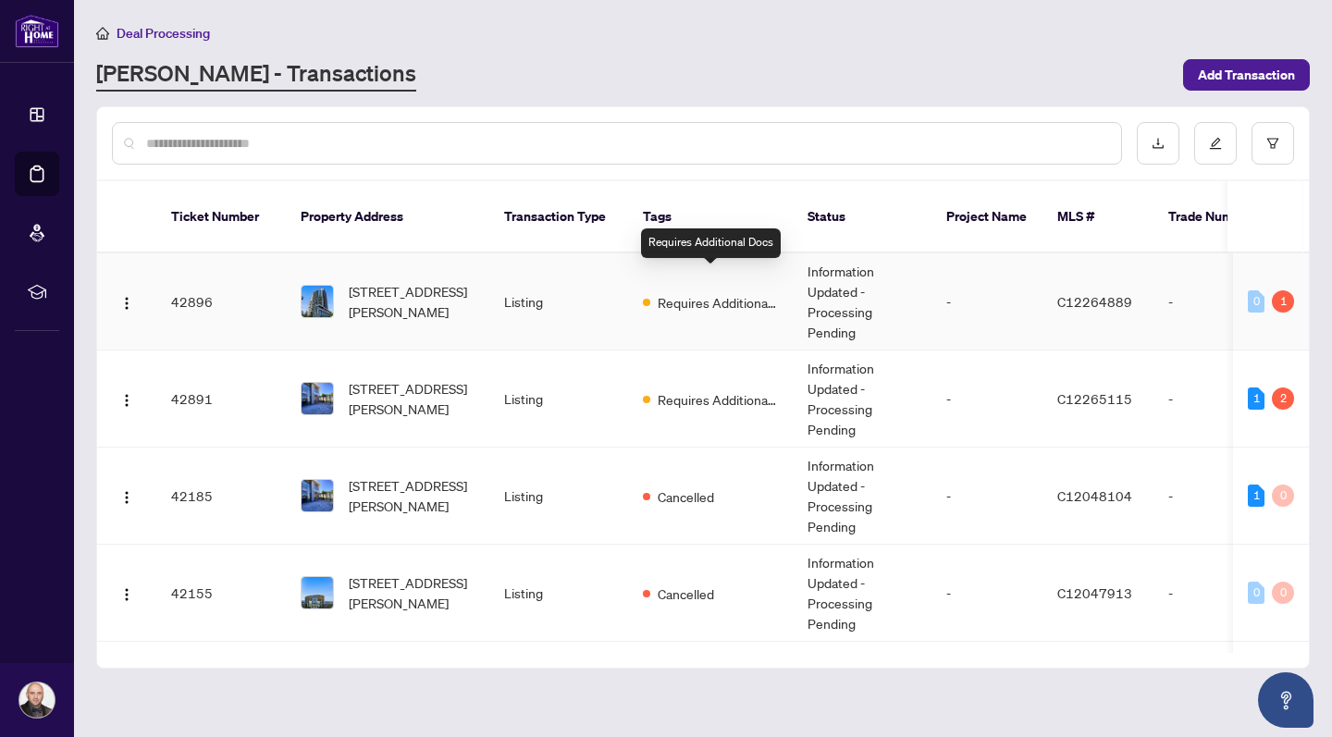
click at [718, 292] on span "Requires Additional Docs" at bounding box center [718, 302] width 120 height 20
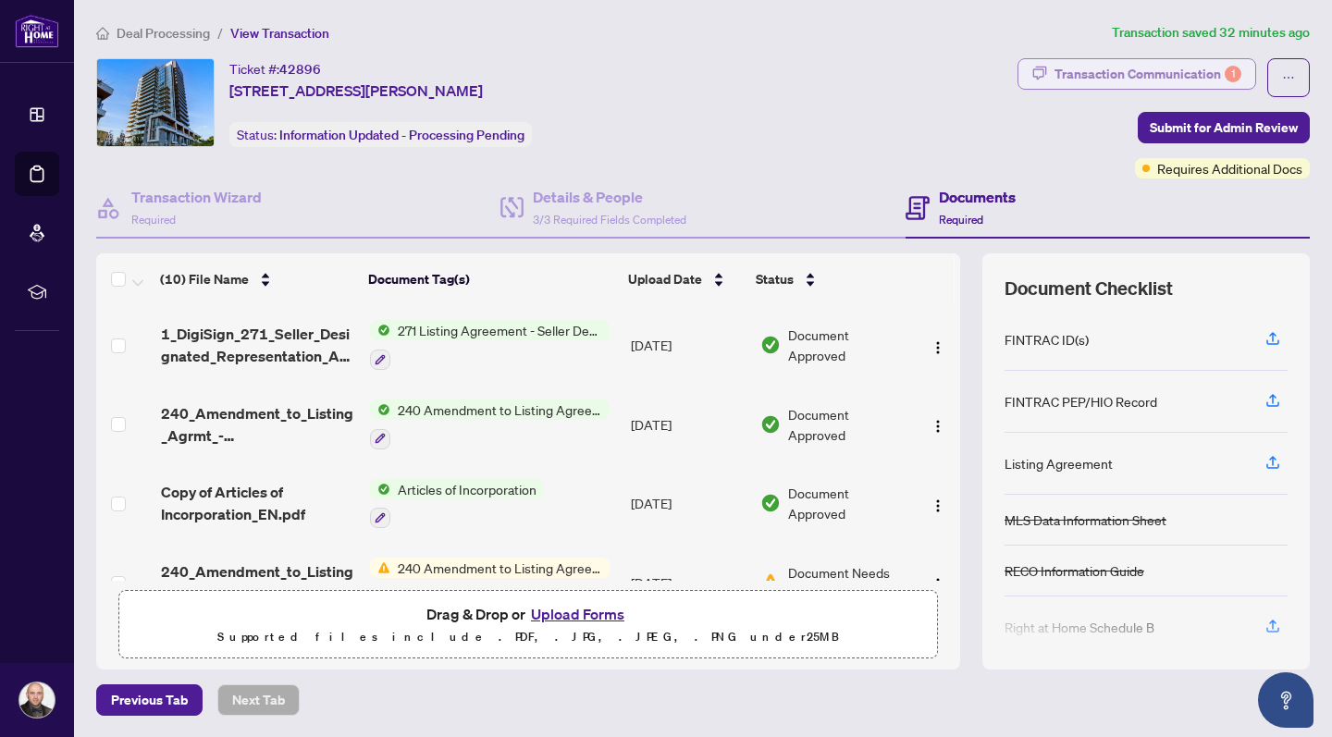
click at [1201, 70] on div "Transaction Communication 1" at bounding box center [1147, 74] width 187 height 30
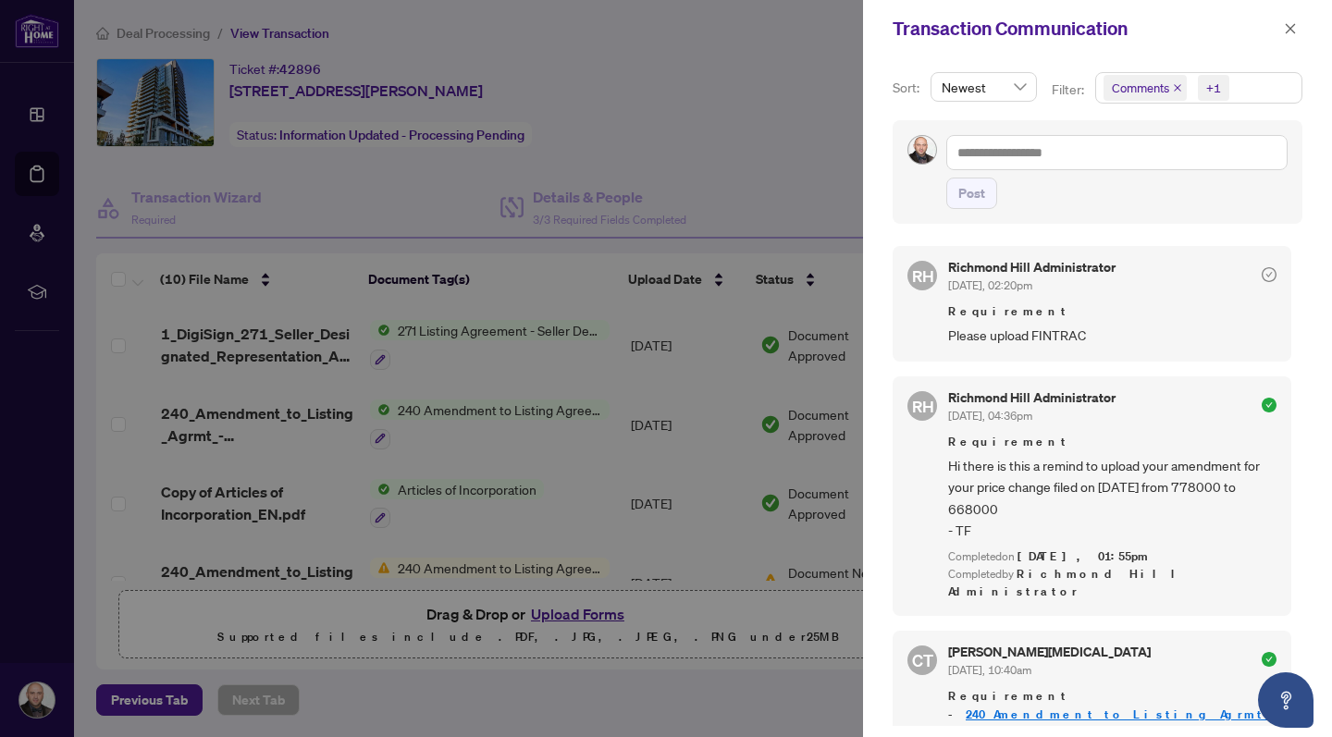
click at [675, 131] on div at bounding box center [666, 368] width 1332 height 737
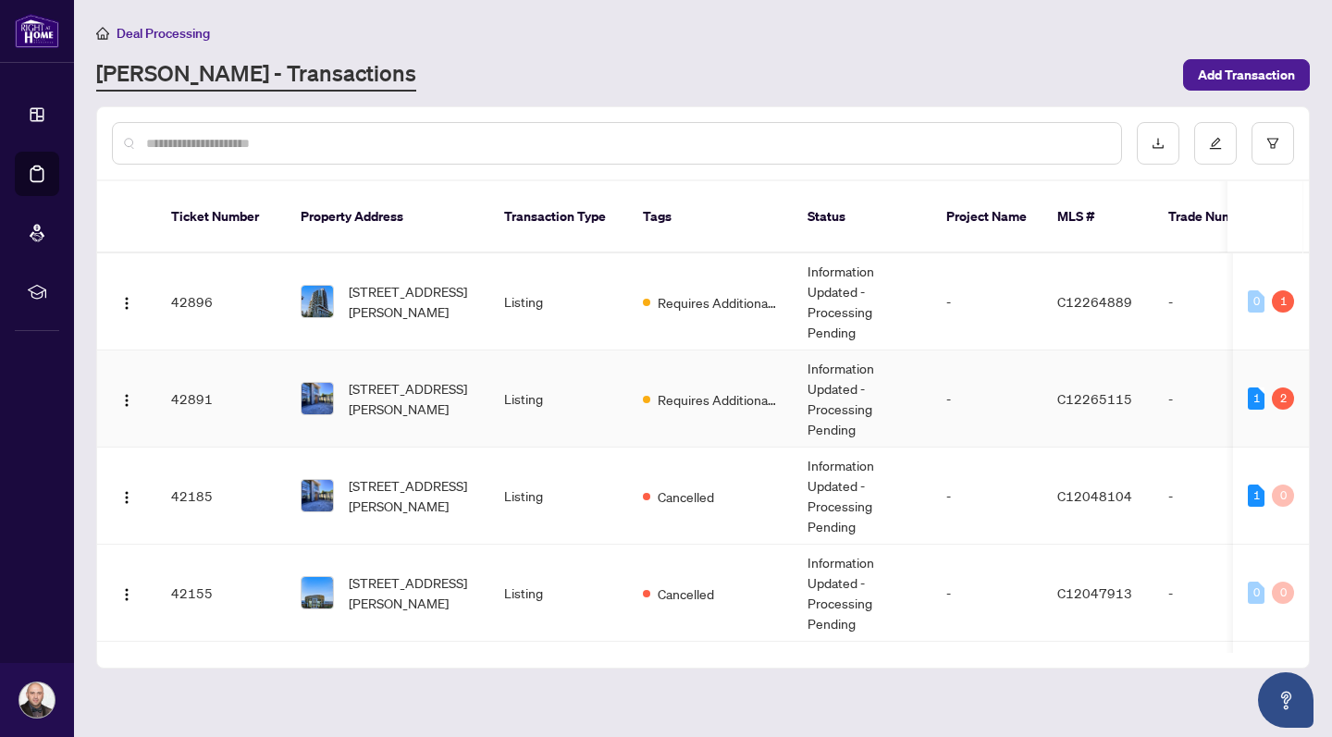
click at [506, 382] on td "Listing" at bounding box center [558, 399] width 139 height 97
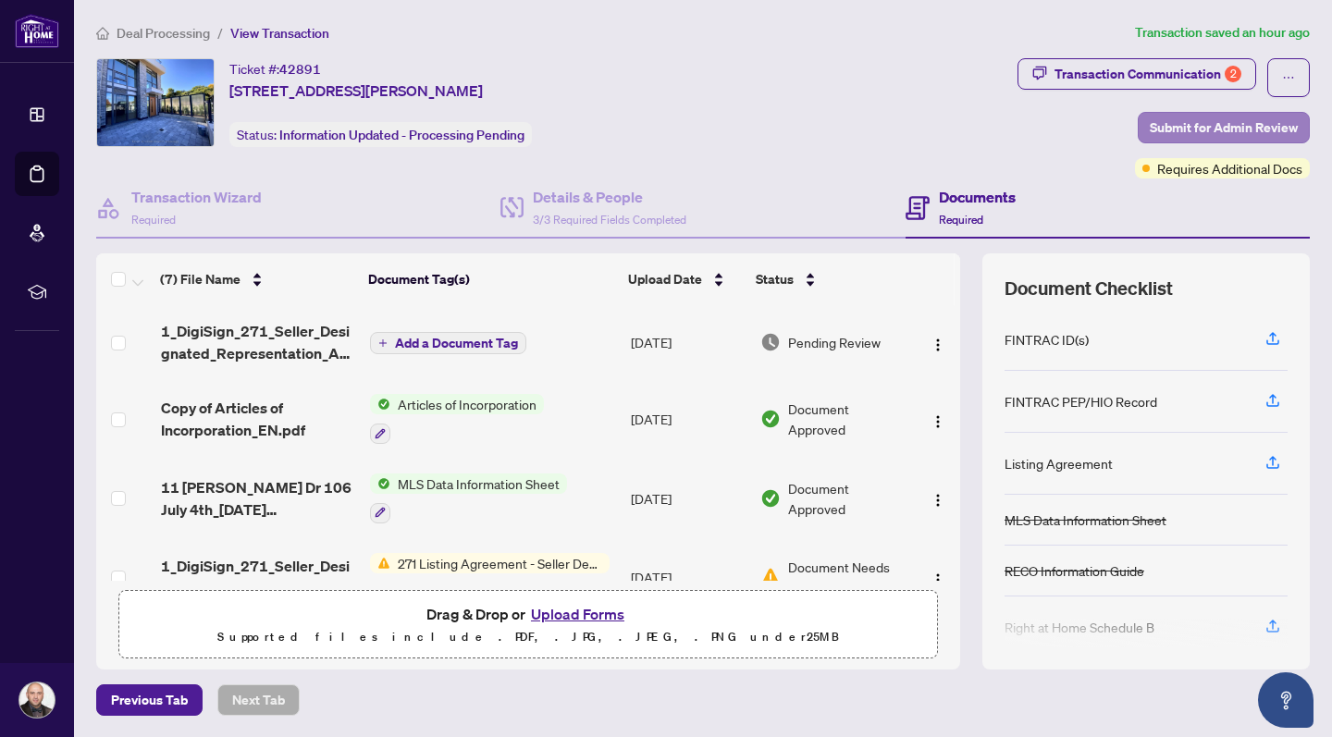
click at [1275, 118] on span "Submit for Admin Review" at bounding box center [1224, 128] width 148 height 30
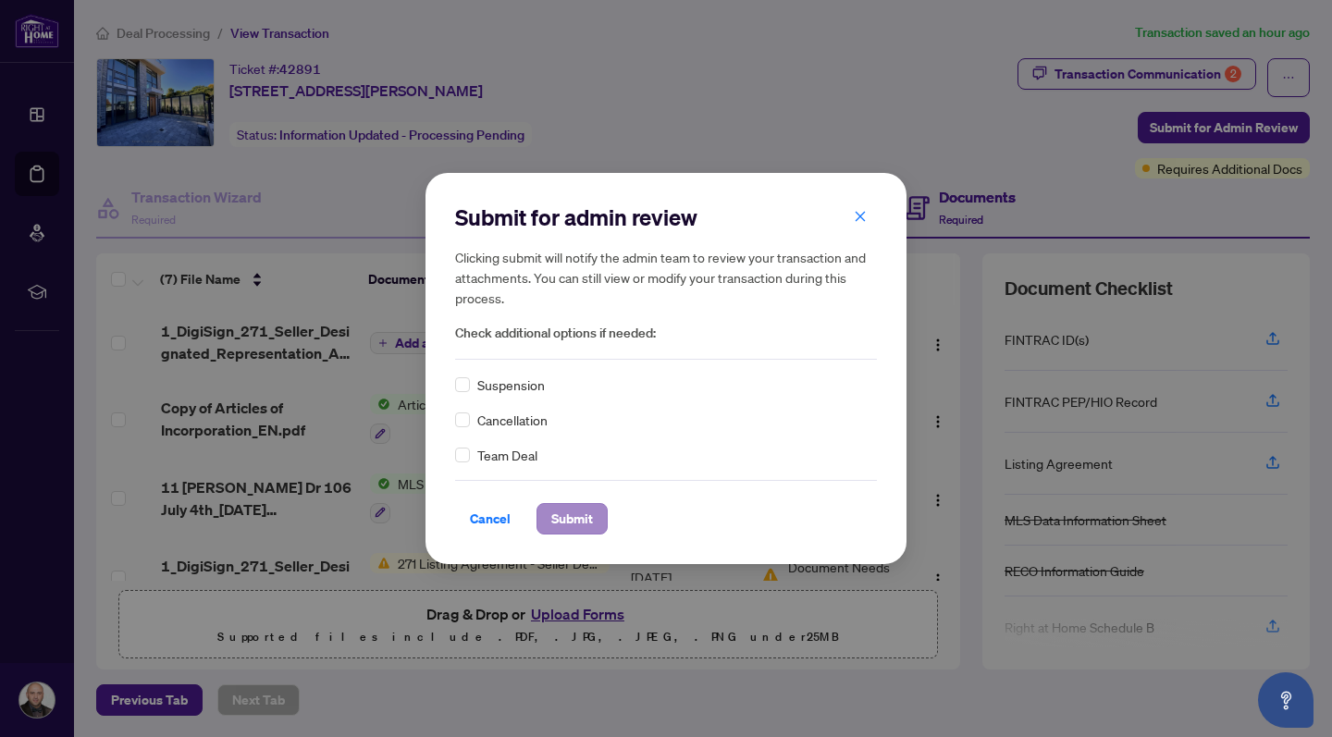
click at [571, 517] on span "Submit" at bounding box center [572, 519] width 42 height 30
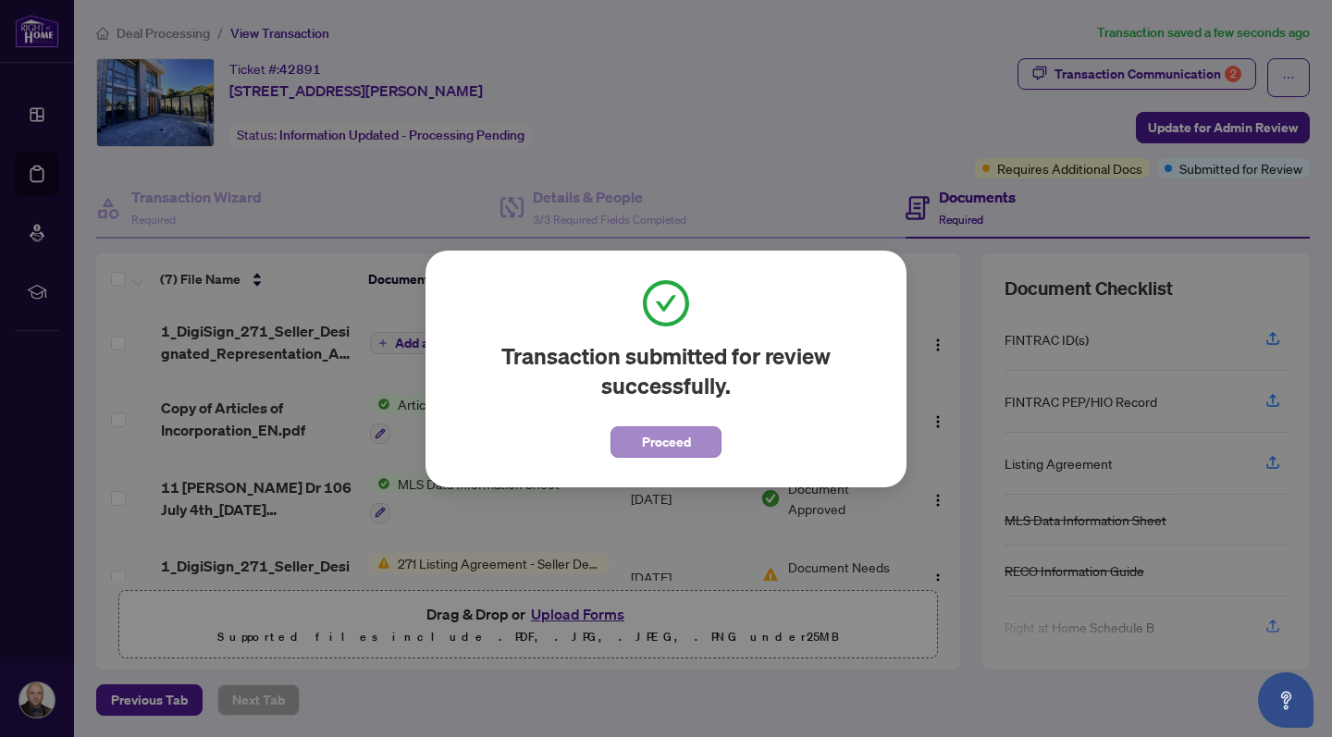
click at [672, 444] on span "Proceed" at bounding box center [666, 442] width 49 height 30
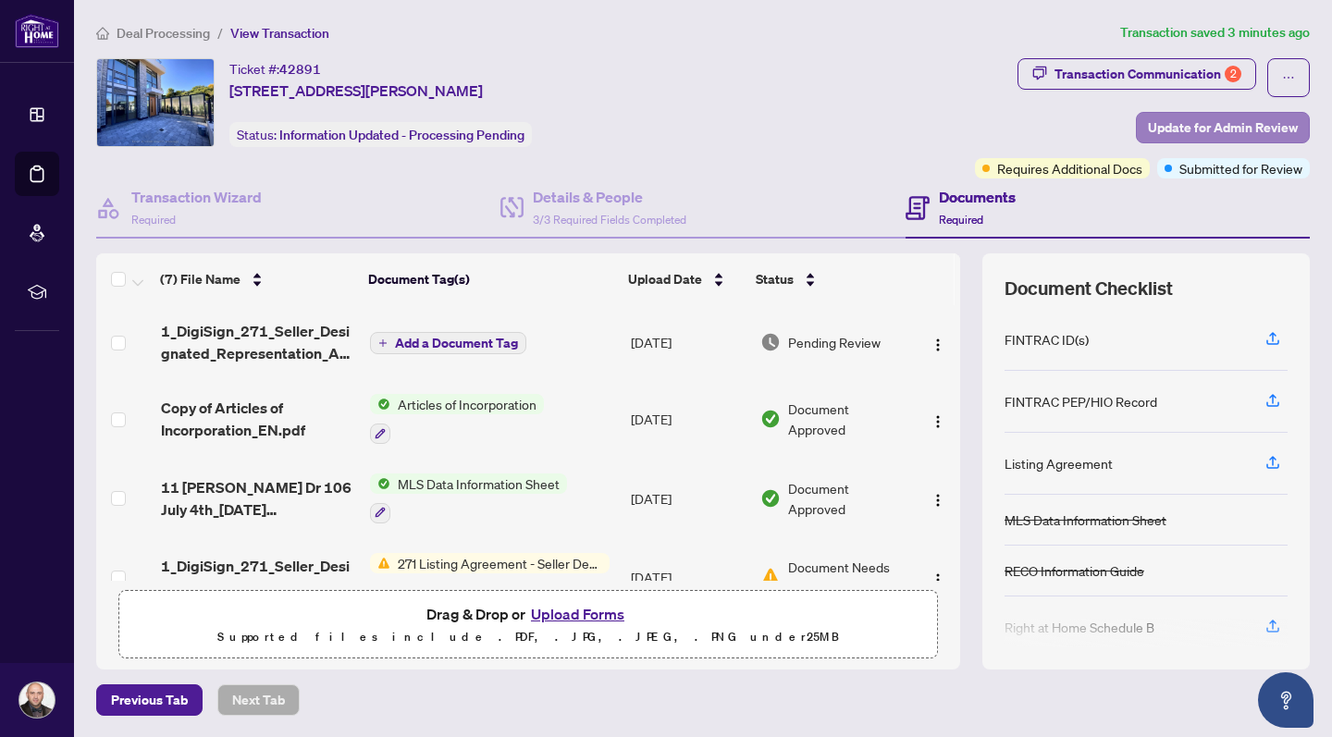
click at [1241, 126] on span "Update for Admin Review" at bounding box center [1223, 128] width 150 height 30
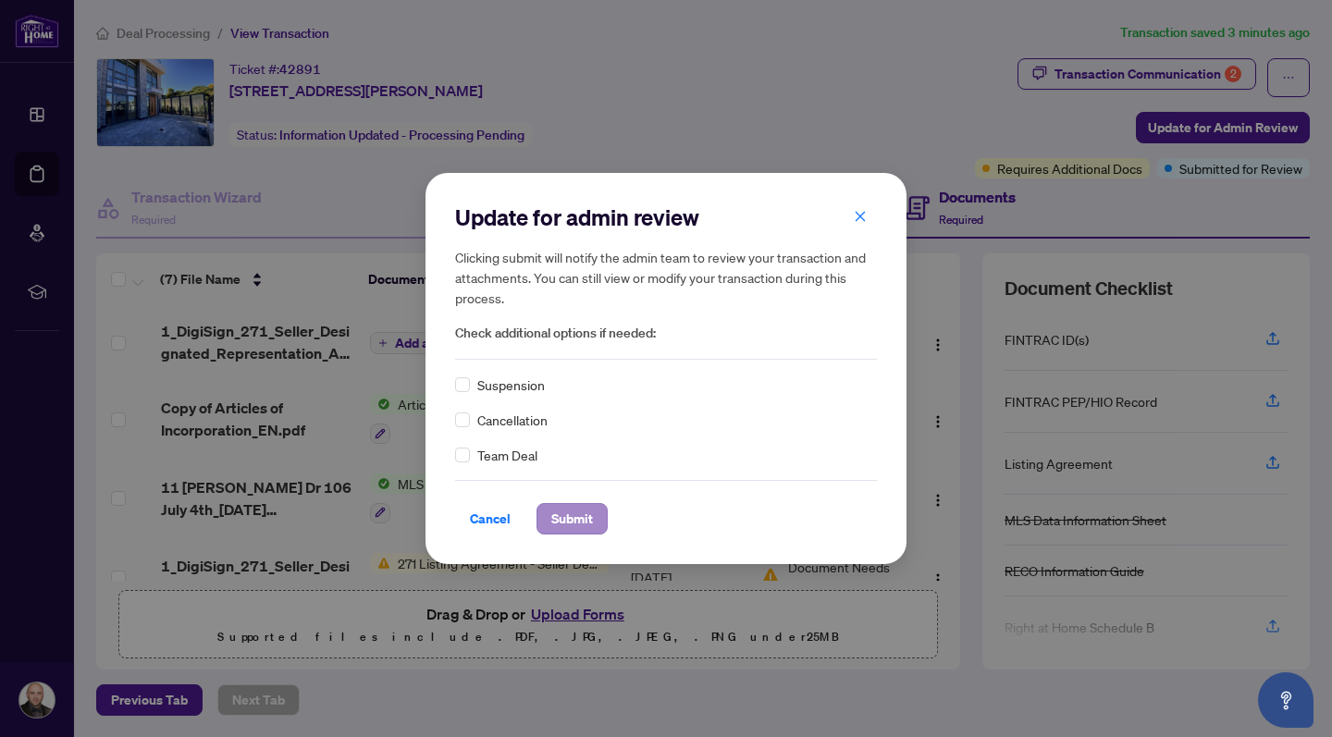
click at [591, 512] on span "Submit" at bounding box center [572, 519] width 42 height 30
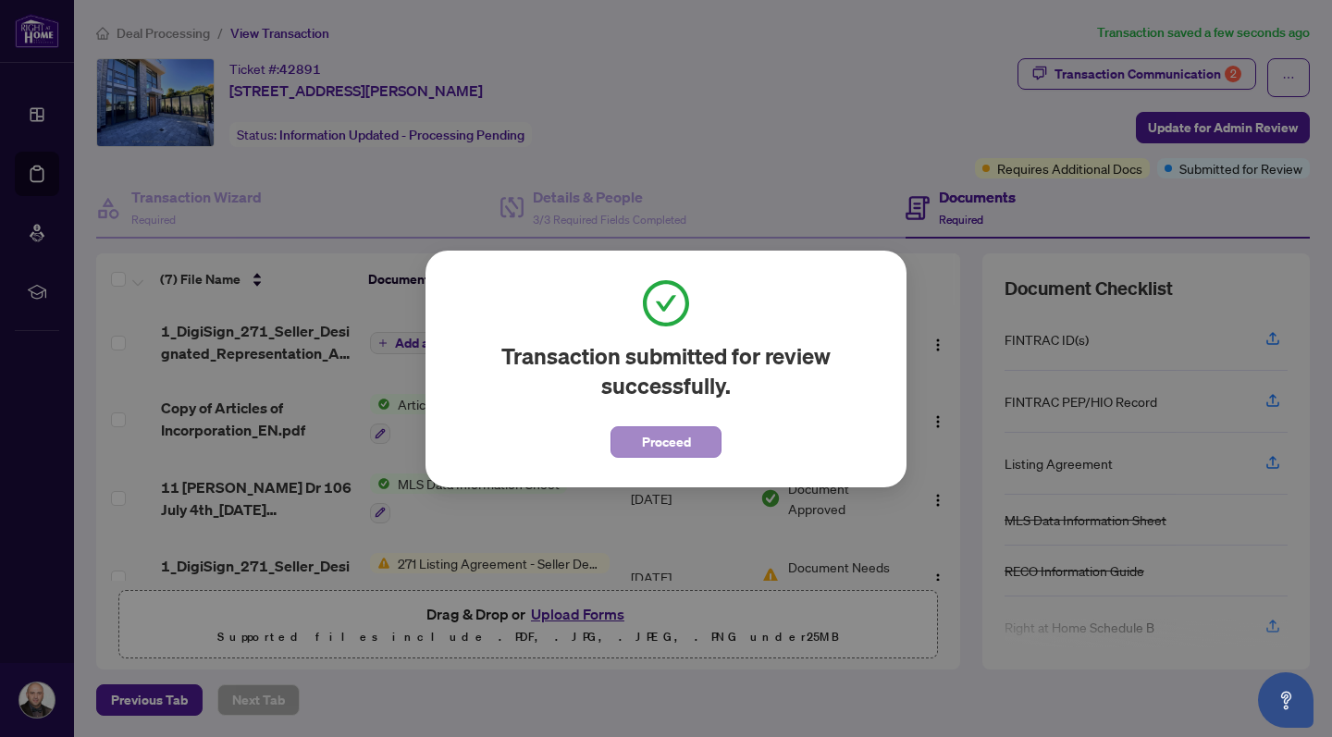
click at [698, 440] on button "Proceed" at bounding box center [665, 441] width 111 height 31
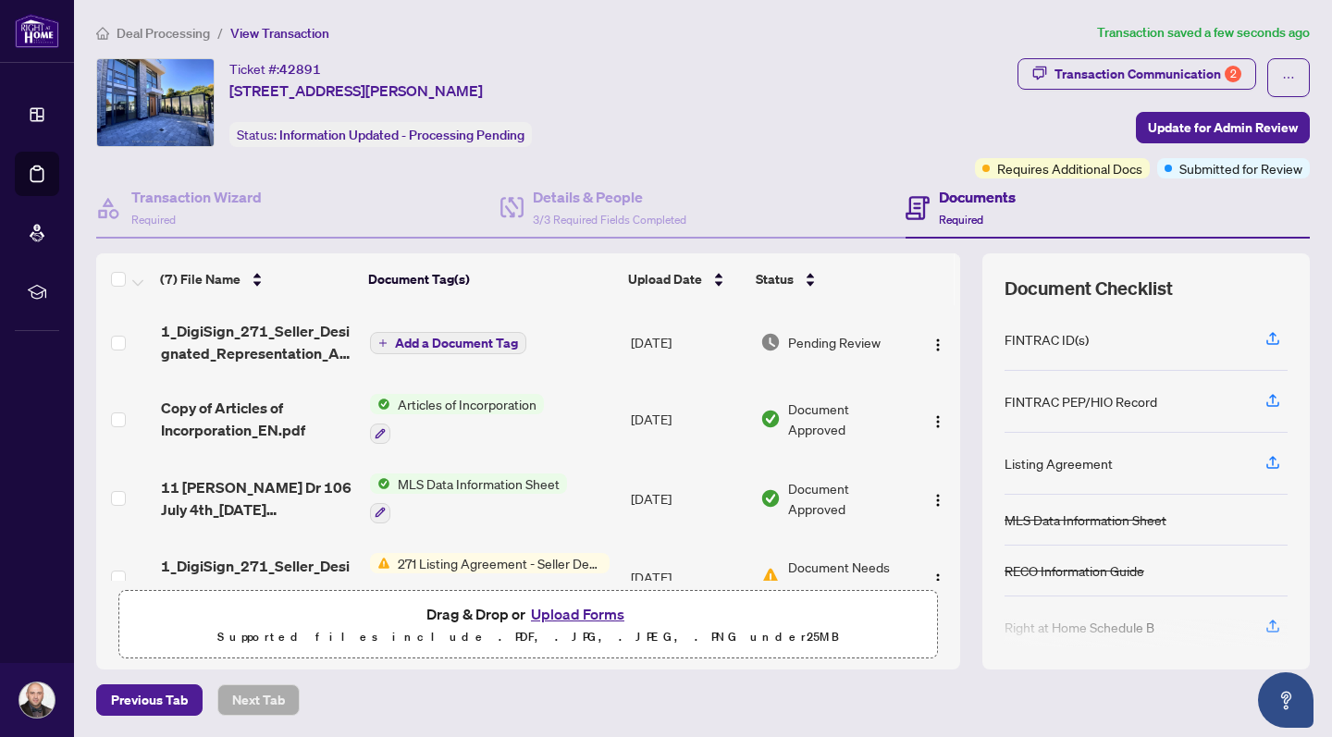
click at [153, 31] on span "Deal Processing" at bounding box center [163, 33] width 93 height 17
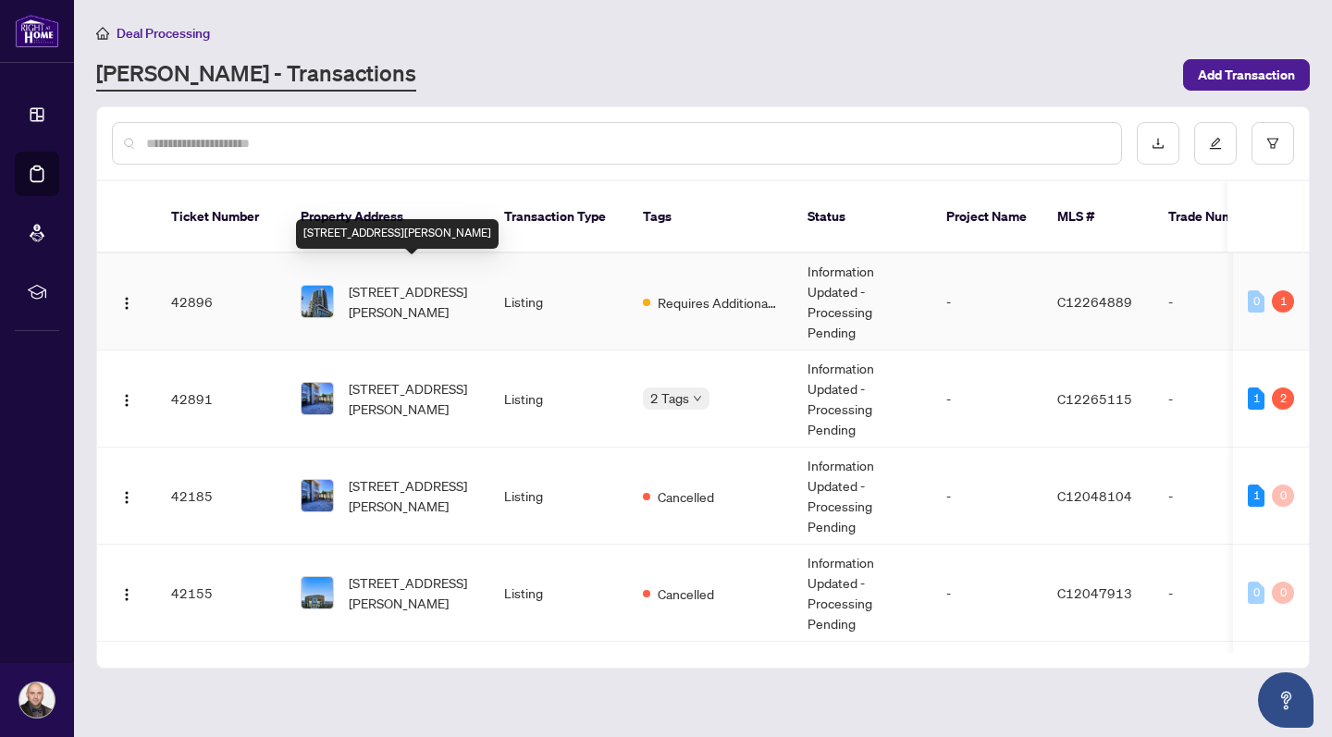
click at [426, 281] on span "[STREET_ADDRESS][PERSON_NAME]" at bounding box center [412, 301] width 126 height 41
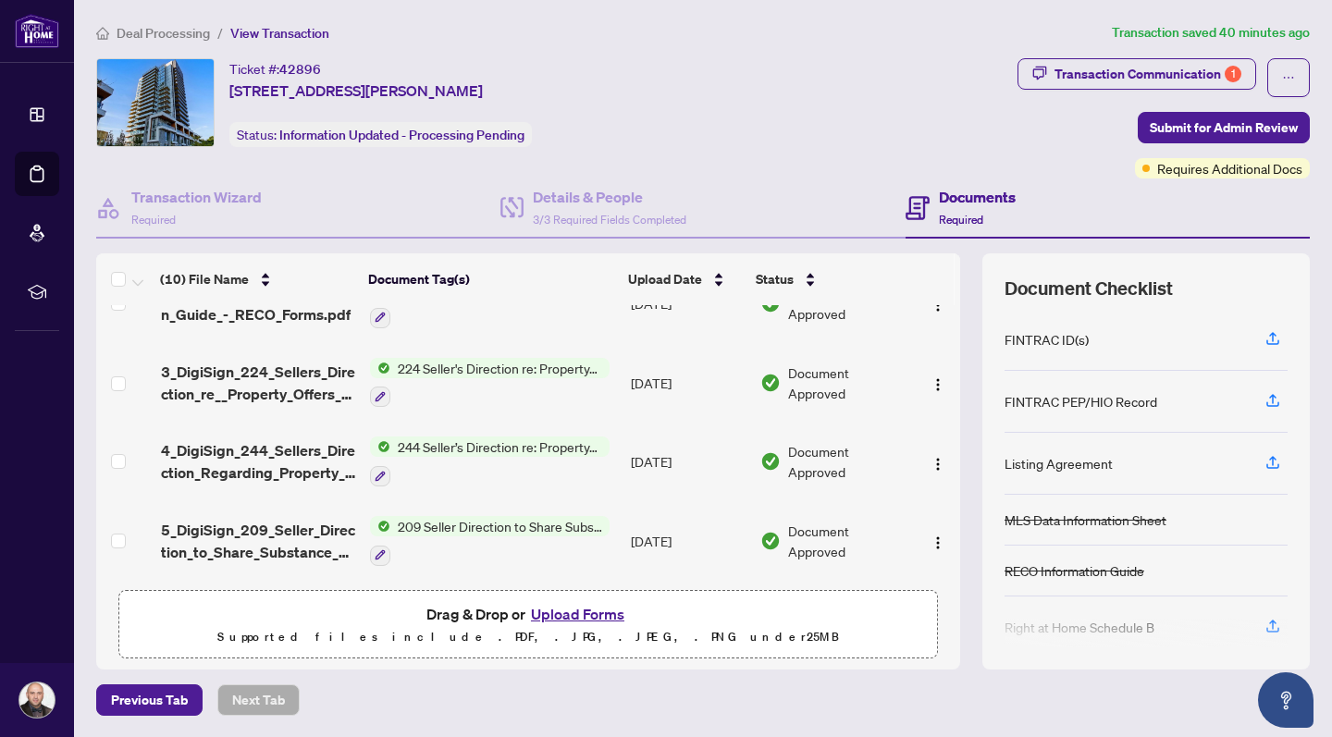
scroll to position [526, 0]
click at [1160, 69] on div "Transaction Communication 1" at bounding box center [1147, 74] width 187 height 30
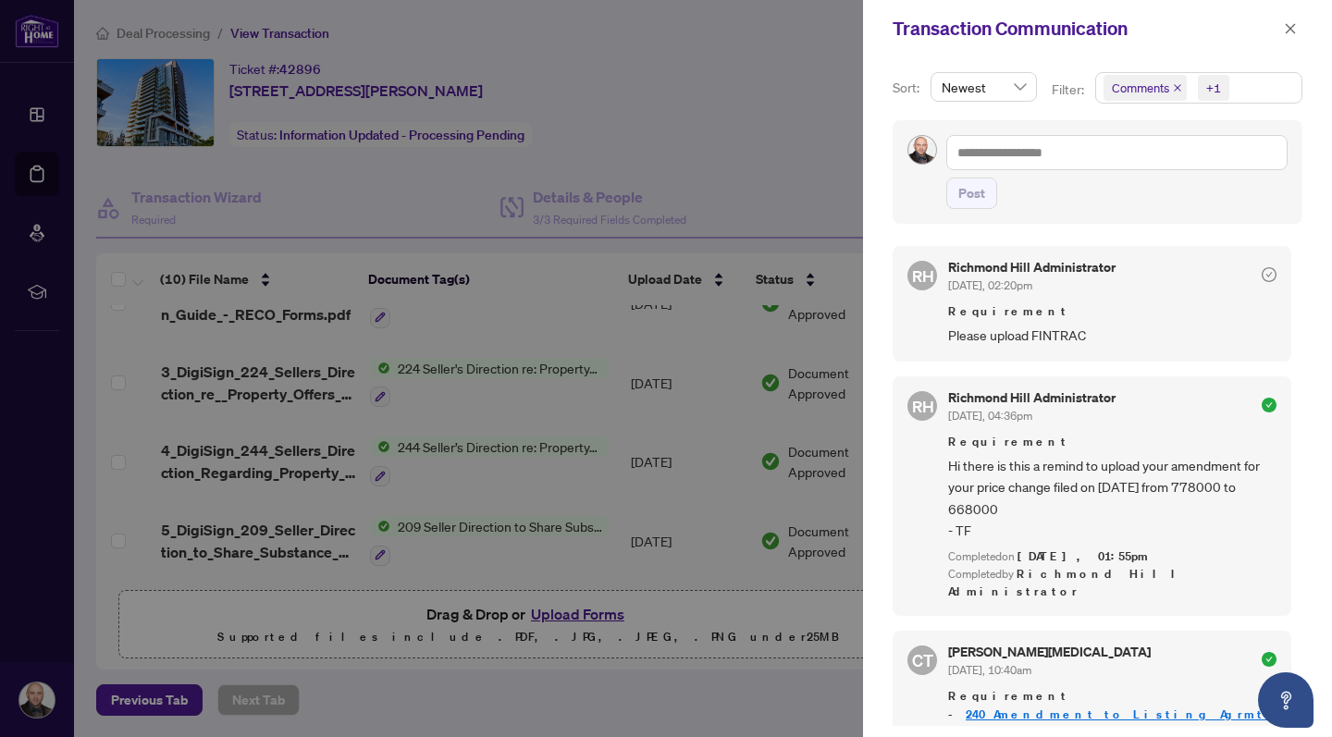
scroll to position [0, 0]
click at [715, 488] on div at bounding box center [666, 368] width 1332 height 737
click at [782, 219] on div at bounding box center [666, 368] width 1332 height 737
click at [1291, 28] on icon "close" at bounding box center [1291, 28] width 10 height 10
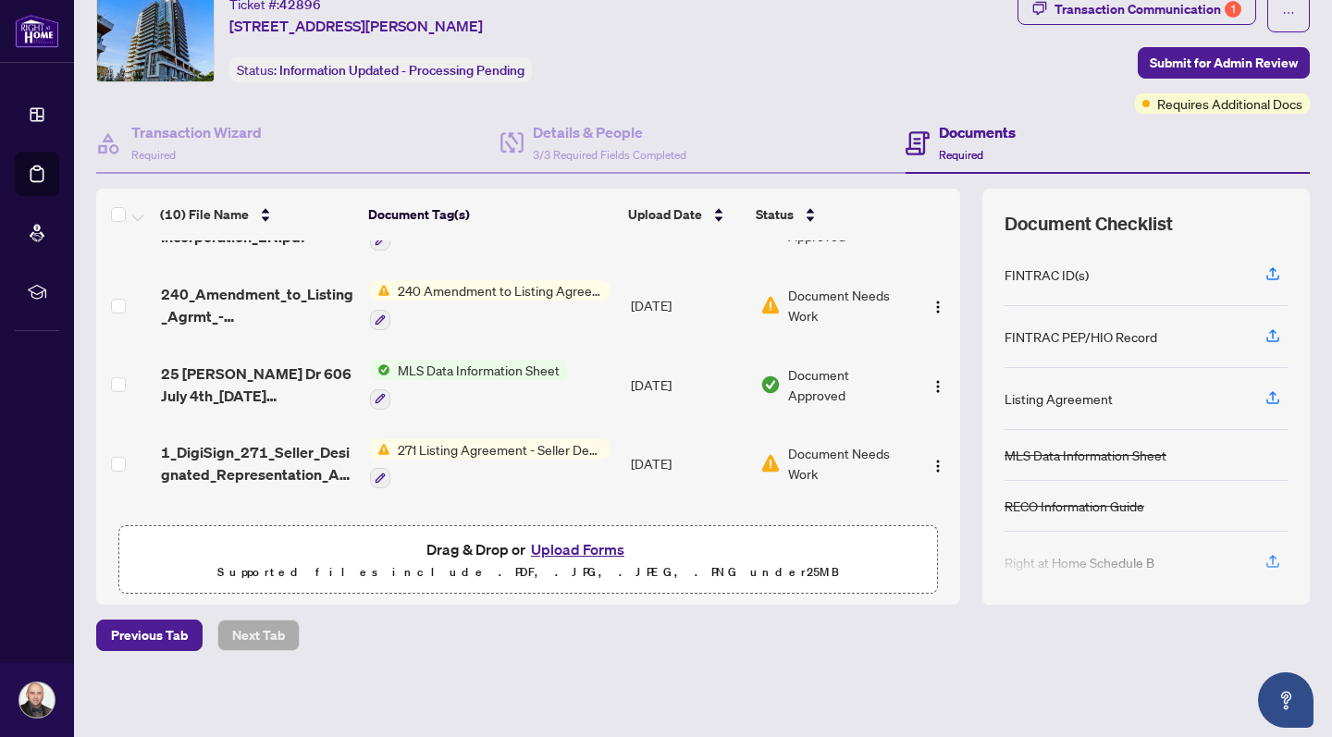
scroll to position [229, 0]
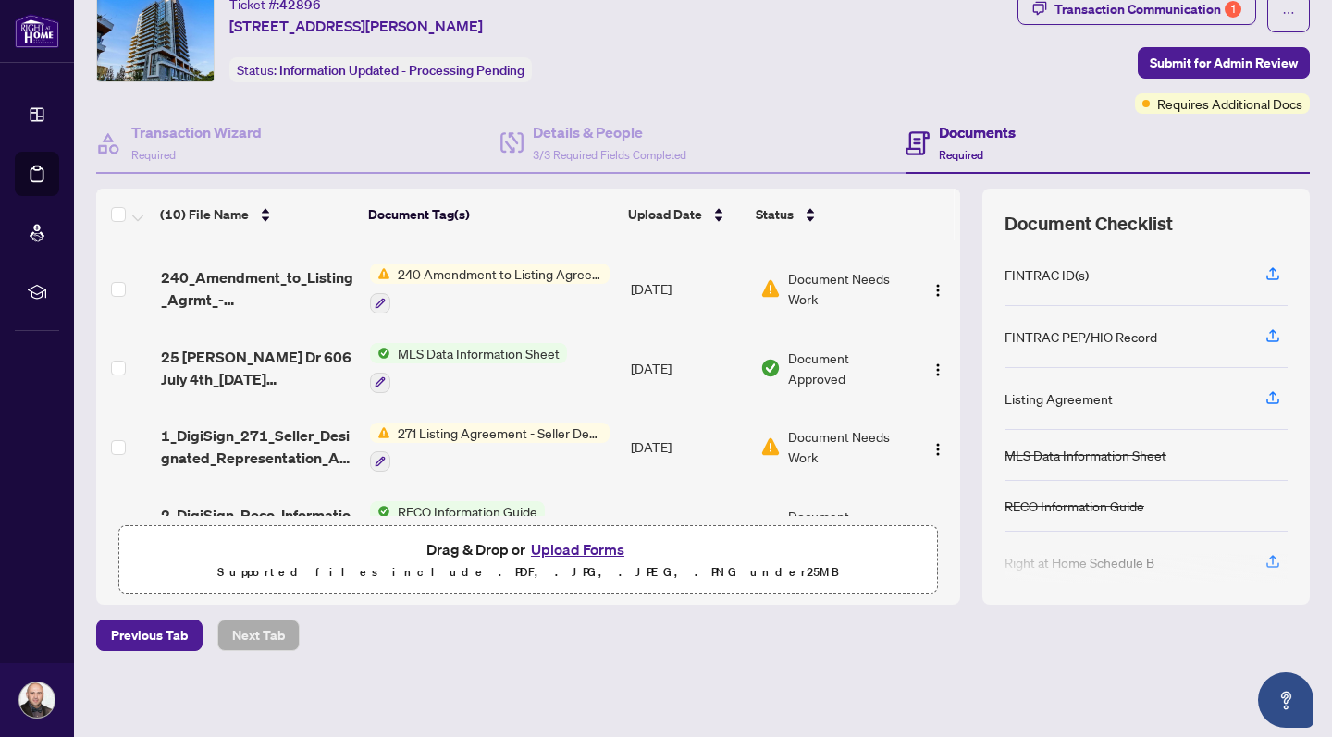
click at [819, 439] on span "Document Needs Work" at bounding box center [847, 446] width 119 height 41
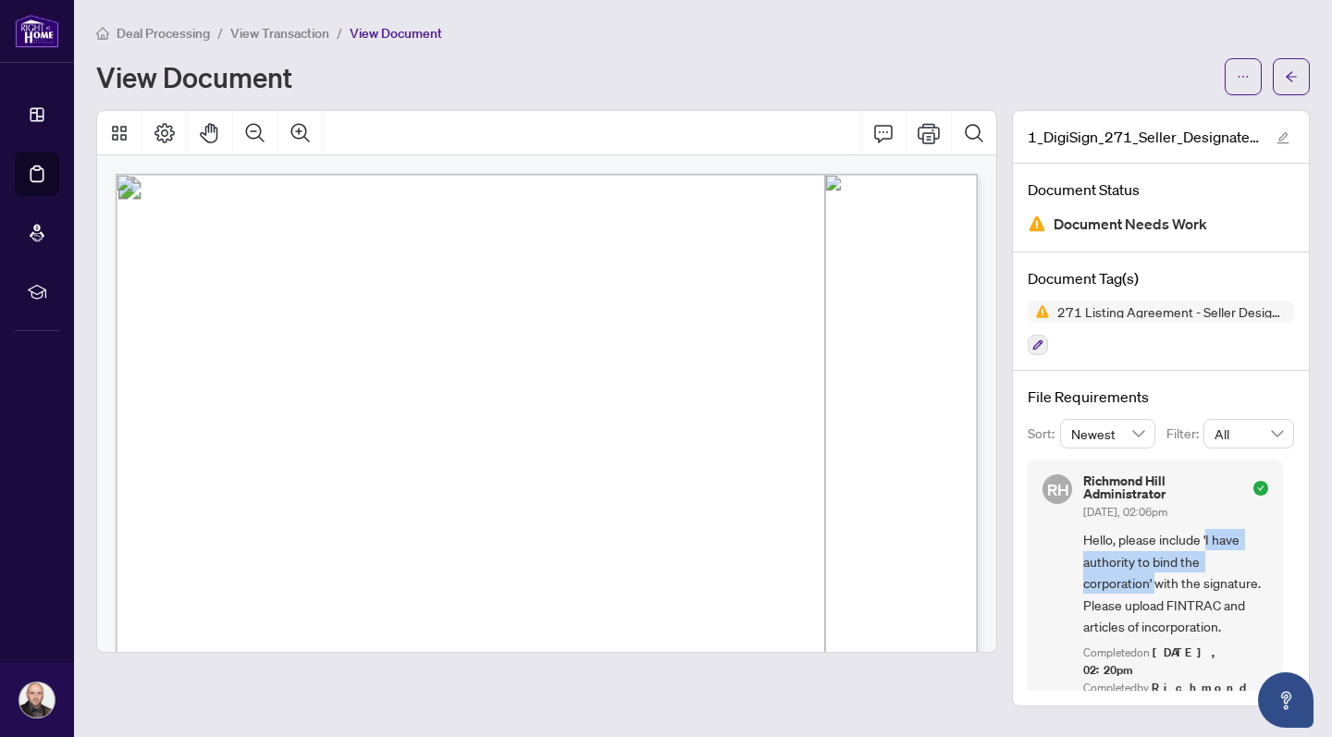
drag, startPoint x: 1206, startPoint y: 537, endPoint x: 1156, endPoint y: 581, distance: 66.2
click at [1156, 581] on span "Hello, please include 'I have authority to bind the corporation' with the signa…" at bounding box center [1175, 583] width 185 height 108
